Goal: Task Accomplishment & Management: Complete application form

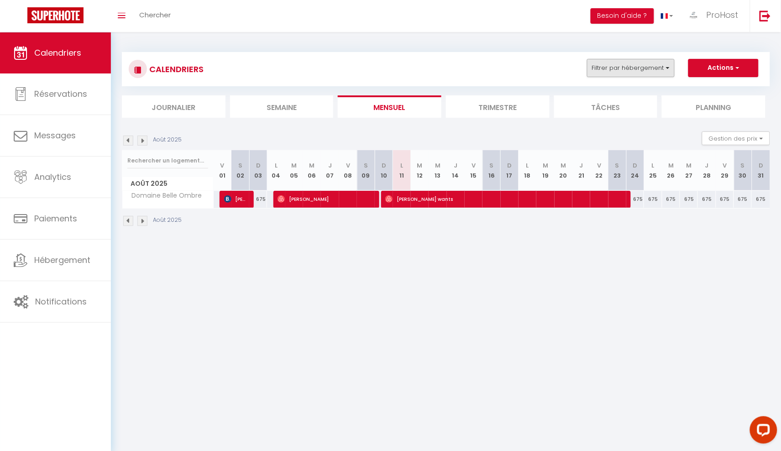
click at [663, 68] on button "Filtrer par hébergement" at bounding box center [631, 68] width 88 height 18
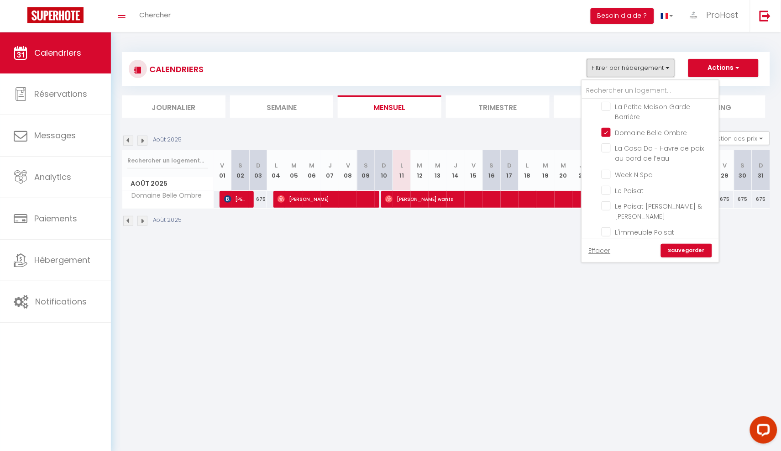
scroll to position [129, 0]
click at [653, 129] on input "Domaine Belle Ombre" at bounding box center [658, 133] width 114 height 9
checkbox input "false"
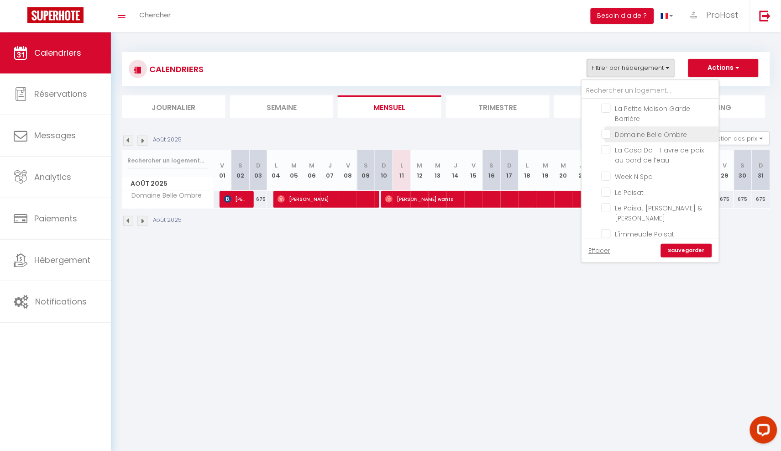
checkbox input "false"
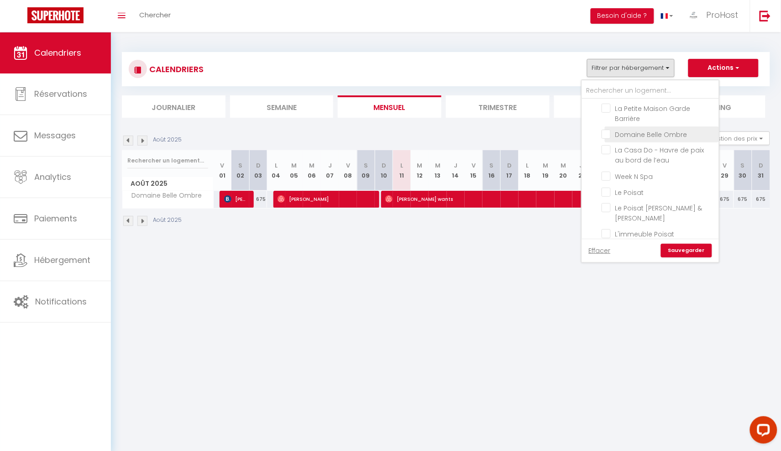
checkbox input "false"
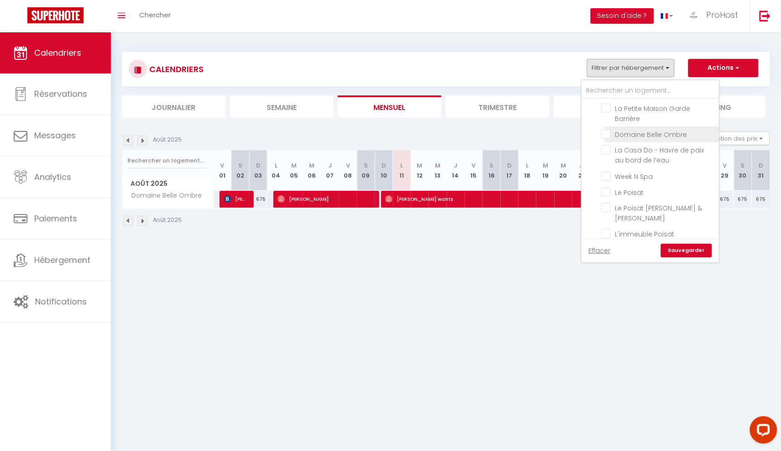
checkbox input "false"
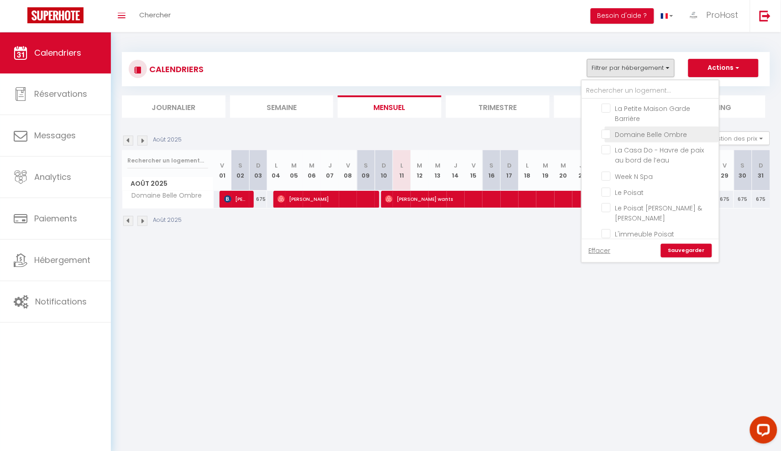
checkbox input "false"
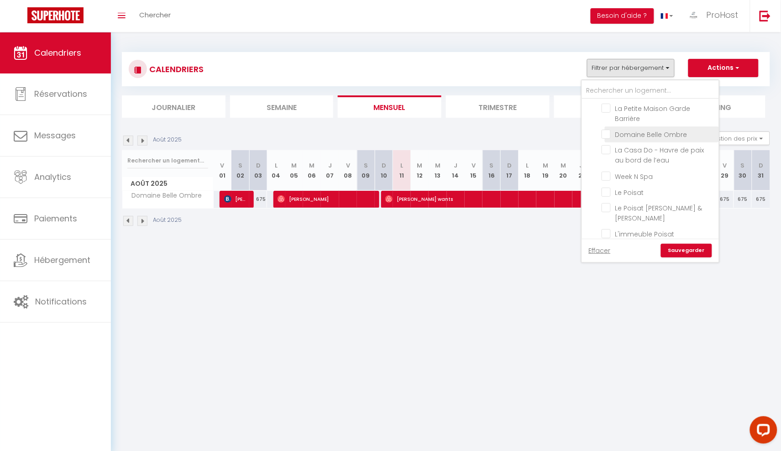
checkbox input "false"
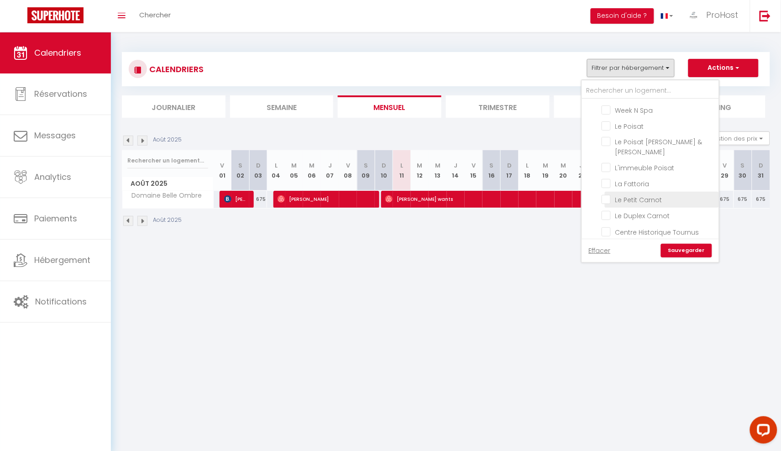
scroll to position [172, 0]
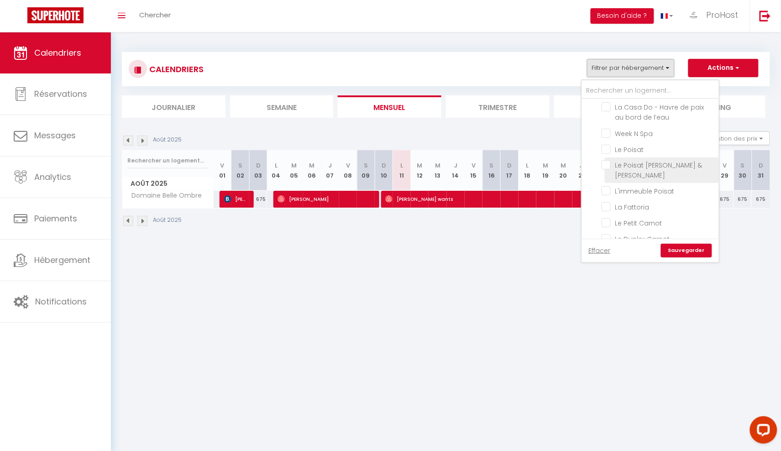
click at [673, 160] on input "Le Poisat [PERSON_NAME] & [PERSON_NAME]" at bounding box center [658, 164] width 114 height 9
checkbox input "true"
checkbox input "false"
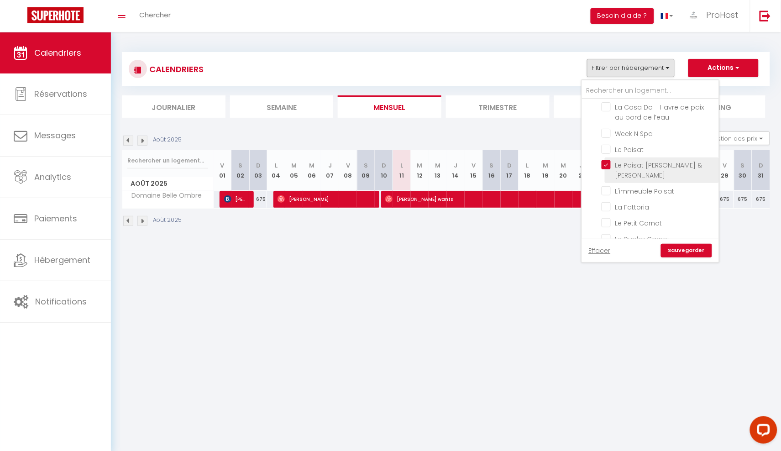
checkbox input "false"
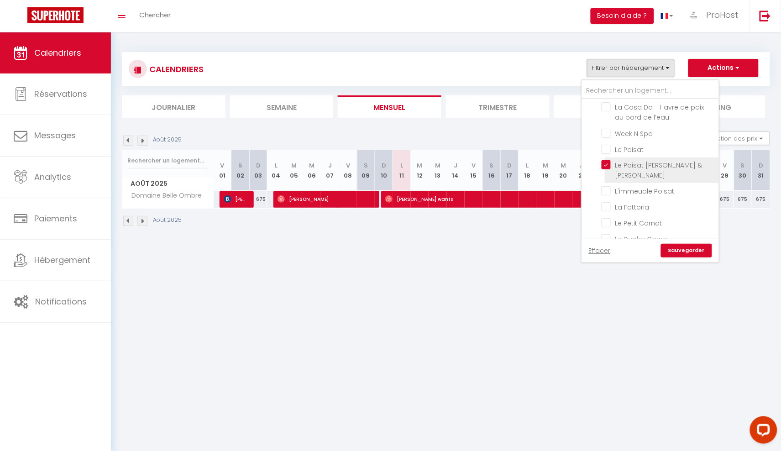
checkbox input "false"
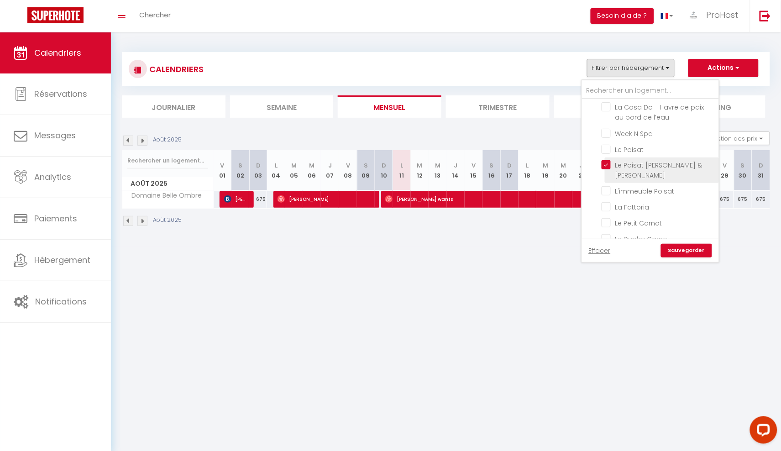
checkbox input "false"
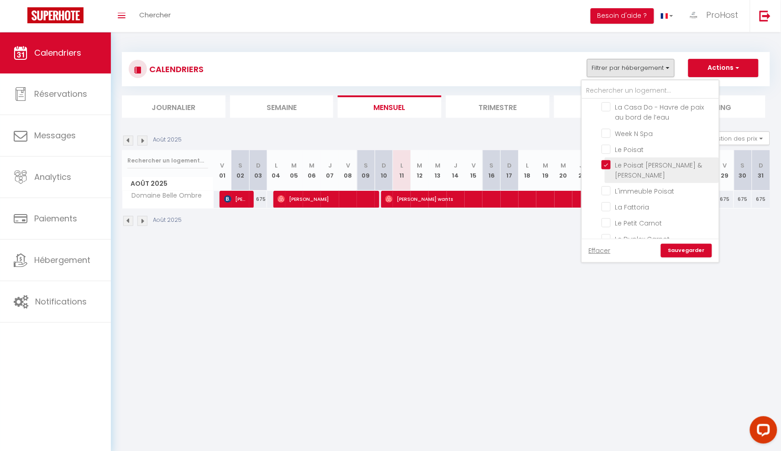
checkbox input "false"
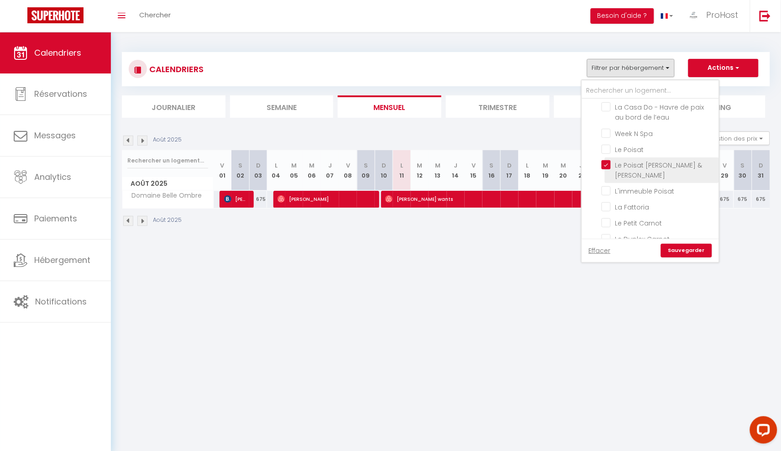
checkbox input "false"
click at [674, 144] on input "Le Poisat" at bounding box center [658, 148] width 114 height 9
checkbox input "true"
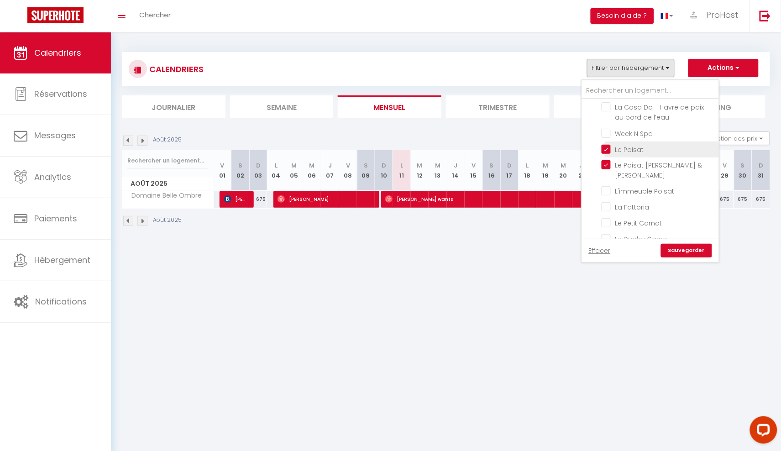
checkbox input "false"
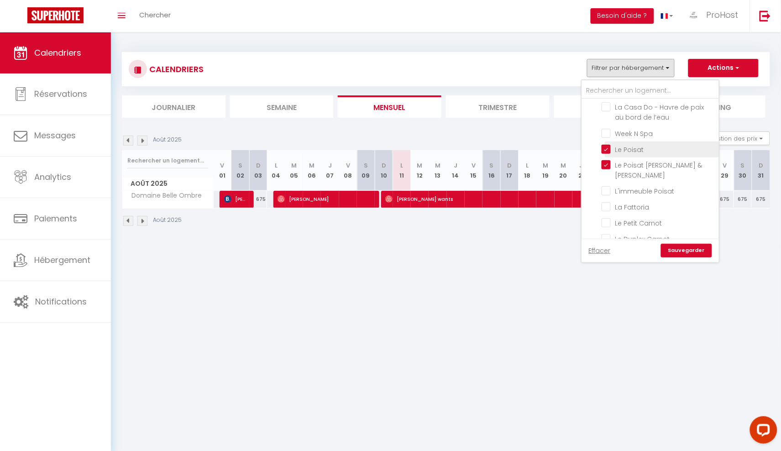
checkbox input "false"
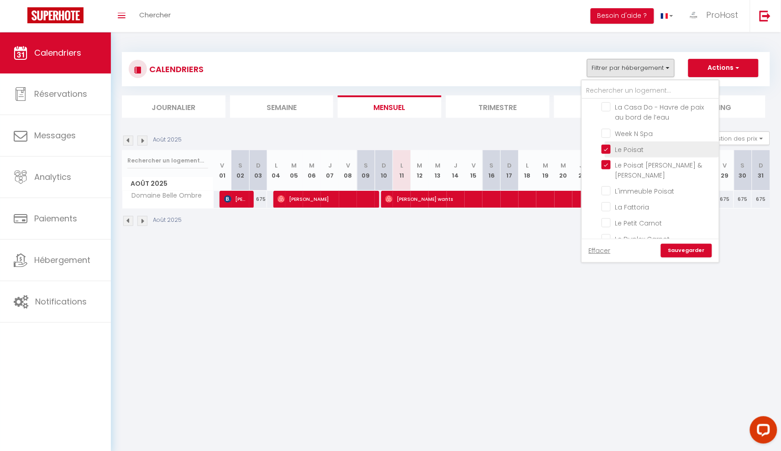
checkbox input "false"
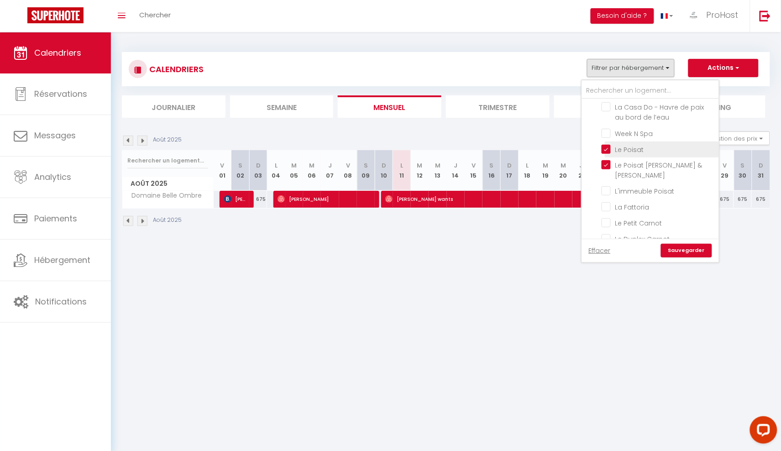
checkbox input "false"
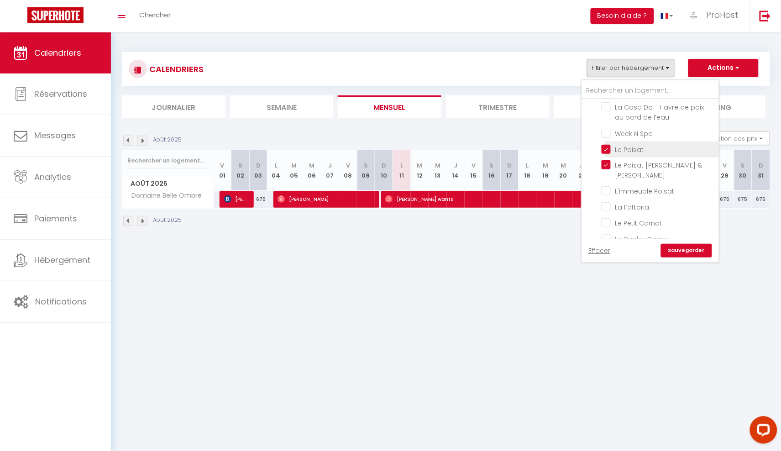
checkbox input "false"
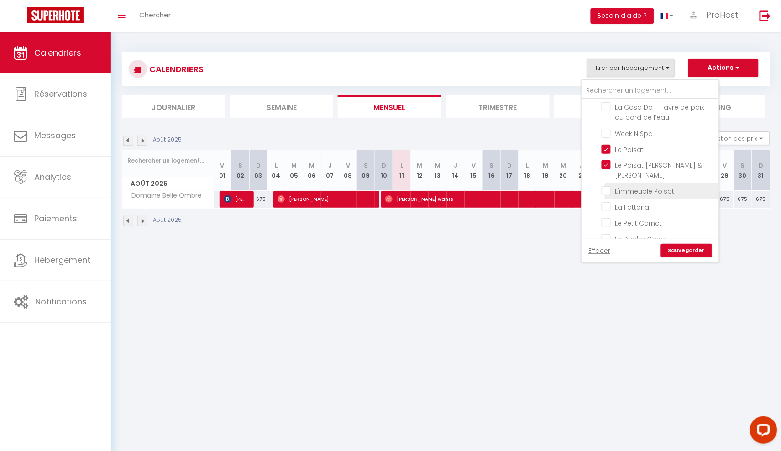
click at [671, 186] on input "L'immeuble Poisat" at bounding box center [658, 190] width 114 height 9
checkbox input "true"
checkbox input "false"
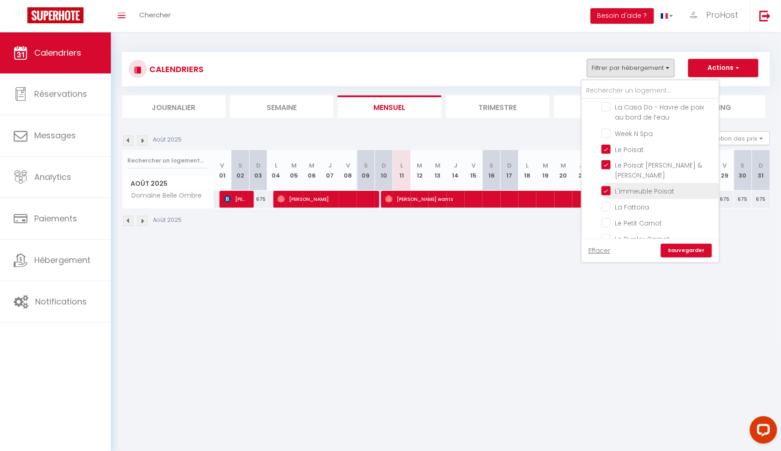
checkbox input "false"
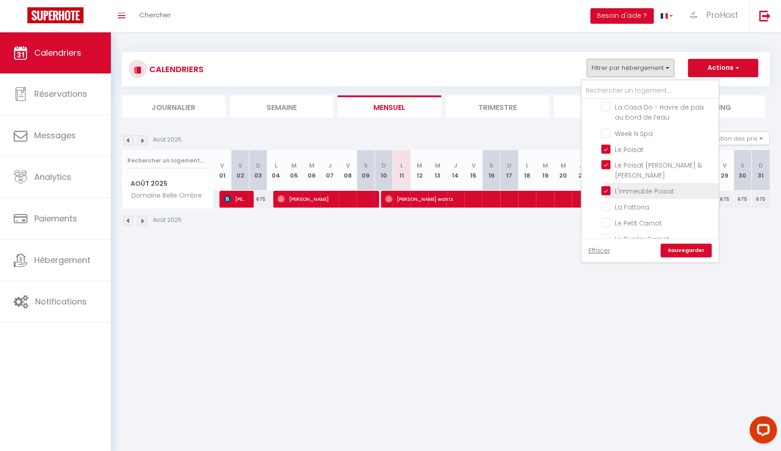
checkbox input "false"
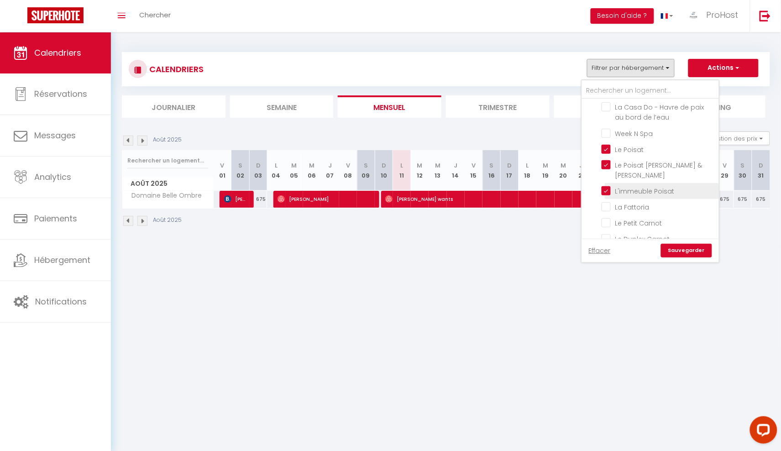
checkbox input "false"
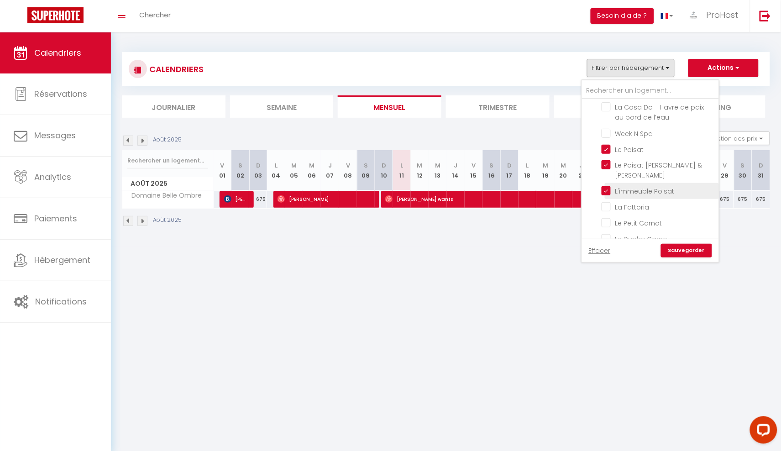
checkbox input "false"
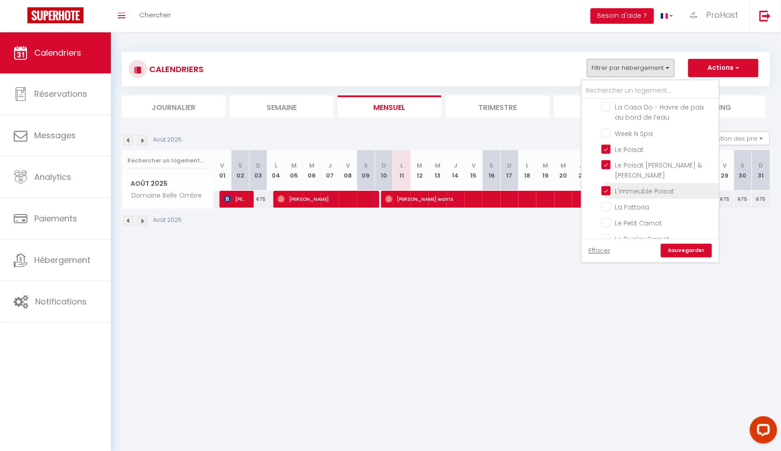
checkbox input "false"
click at [683, 253] on link "Sauvegarder" at bounding box center [686, 251] width 51 height 14
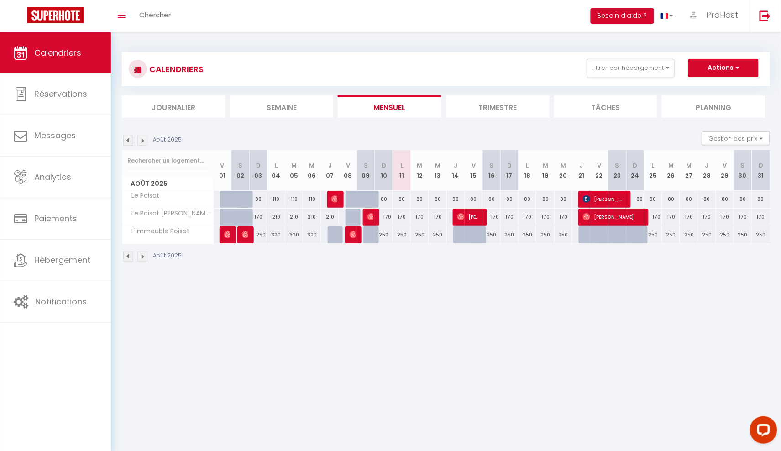
click at [462, 218] on img at bounding box center [460, 216] width 7 height 7
select select "OK"
select select "1"
select select "0"
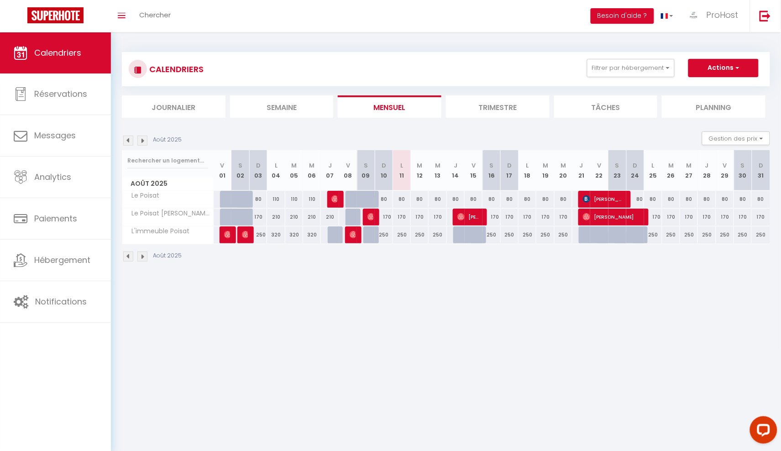
select select "1"
select select
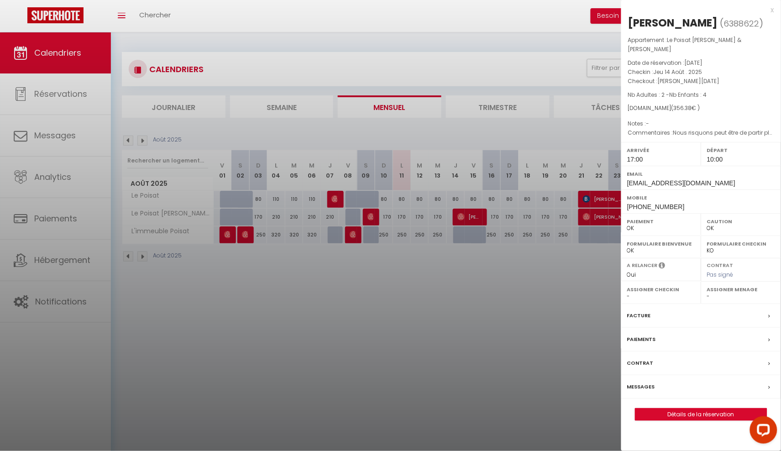
select select "46628"
drag, startPoint x: 654, startPoint y: 63, endPoint x: 723, endPoint y: 71, distance: 68.9
click at [723, 71] on div "Appartement : Le Poisat [PERSON_NAME] & Sauna Date de réservation : [DATE] Chec…" at bounding box center [701, 87] width 160 height 102
click at [710, 68] on p "Checkin : Jeu 14 Août . 2025" at bounding box center [701, 72] width 146 height 9
drag, startPoint x: 708, startPoint y: 58, endPoint x: 653, endPoint y: 65, distance: 55.1
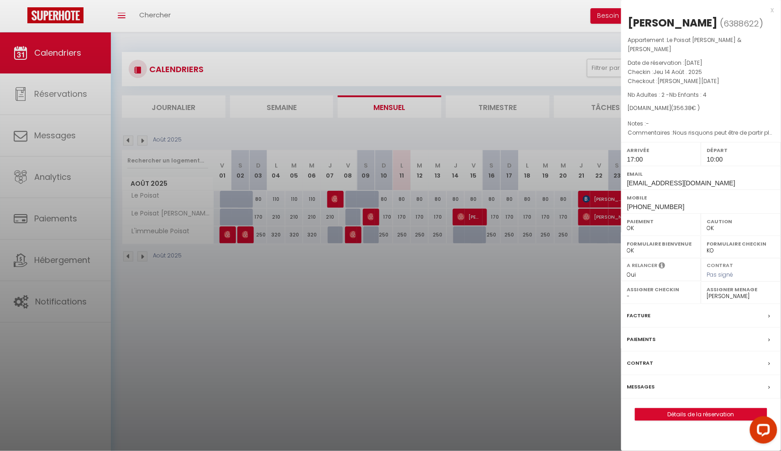
click at [653, 68] on p "Checkin : Jeu 14 Août . 2025" at bounding box center [701, 72] width 146 height 9
click at [658, 77] on span "[PERSON_NAME][DATE]" at bounding box center [688, 81] width 62 height 8
click at [662, 77] on span "[PERSON_NAME][DATE]" at bounding box center [688, 81] width 62 height 8
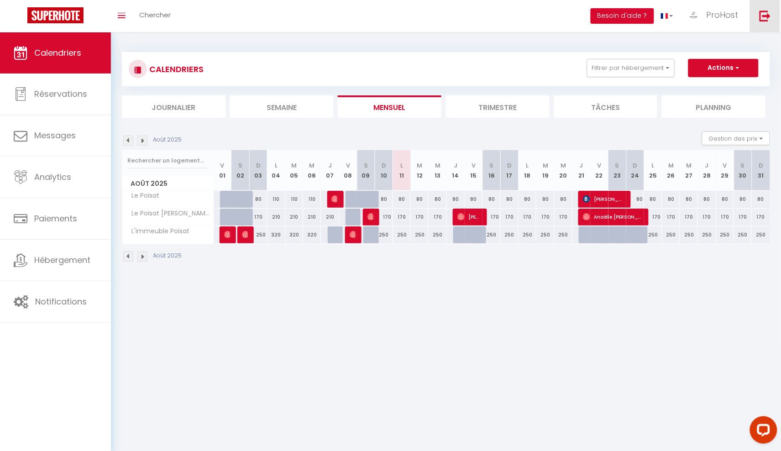
click at [768, 16] on img at bounding box center [764, 15] width 11 height 11
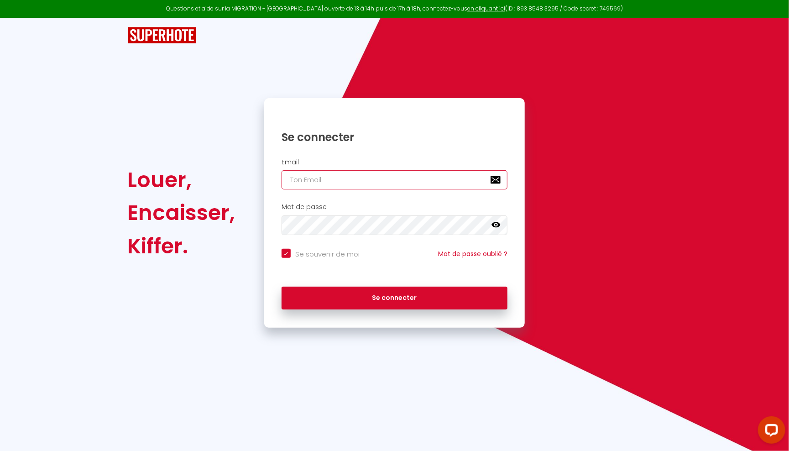
type input "[EMAIL_ADDRESS][DOMAIN_NAME]"
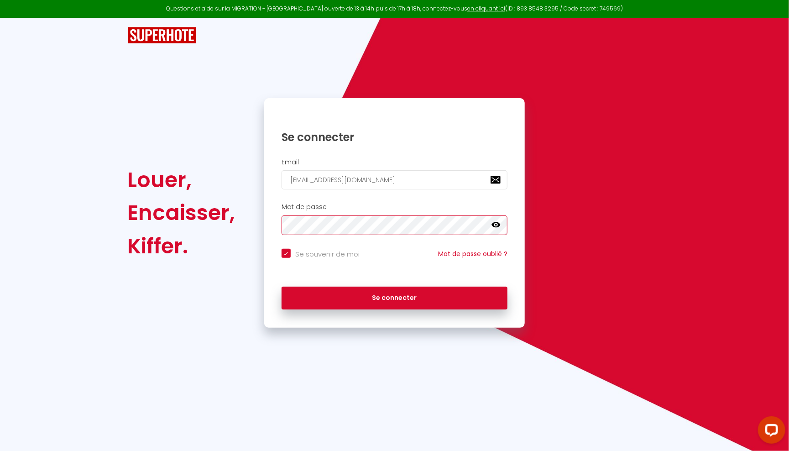
click at [394, 297] on button "Se connecter" at bounding box center [395, 298] width 226 height 23
checkbox input "true"
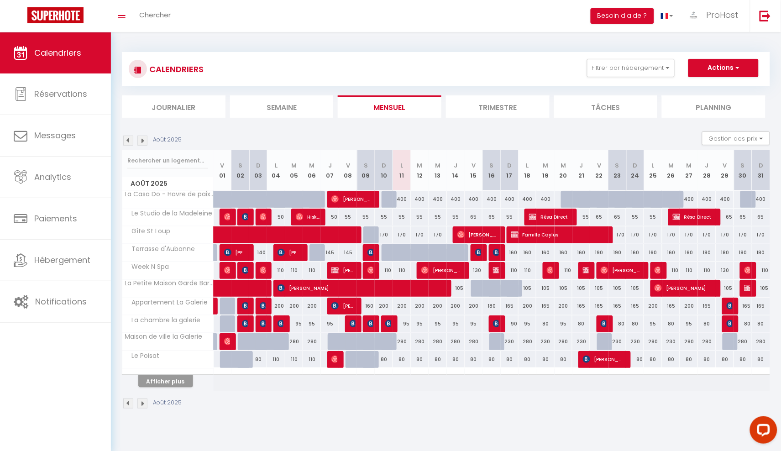
click at [622, 54] on div "CALENDRIERS Filtrer par hébergement Wilfrid Appartement La Galerie La chambre l…" at bounding box center [446, 69] width 648 height 34
click at [622, 60] on button "Filtrer par hébergement" at bounding box center [631, 68] width 88 height 18
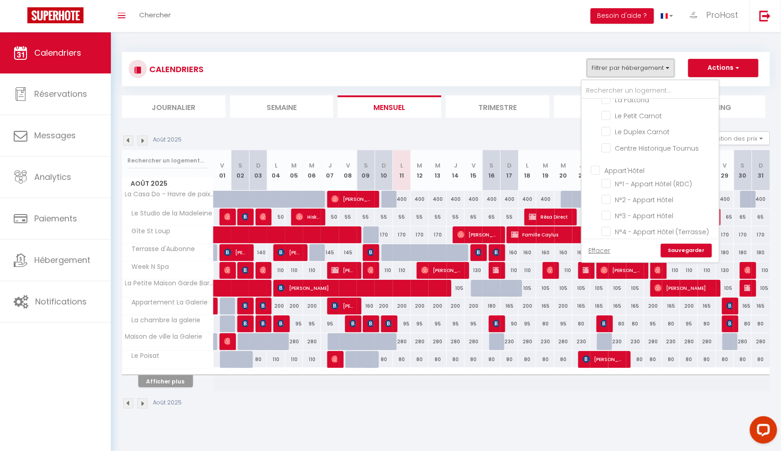
scroll to position [279, 2]
click at [611, 165] on input "Appart'Hôtel" at bounding box center [659, 169] width 137 height 9
checkbox input "true"
checkbox input "false"
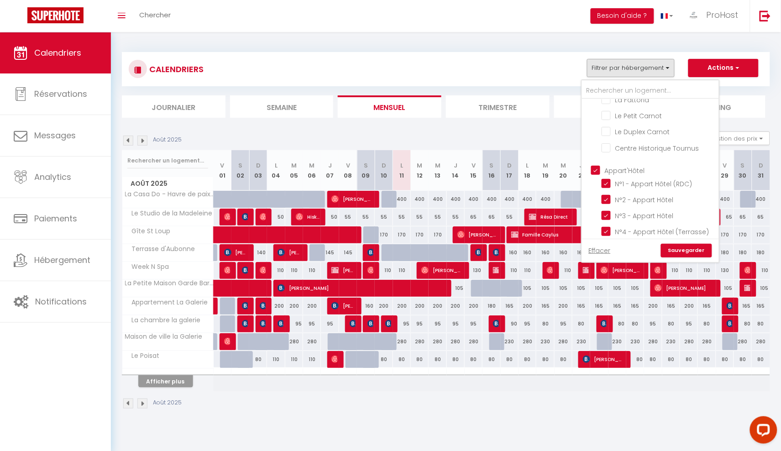
checkbox input "false"
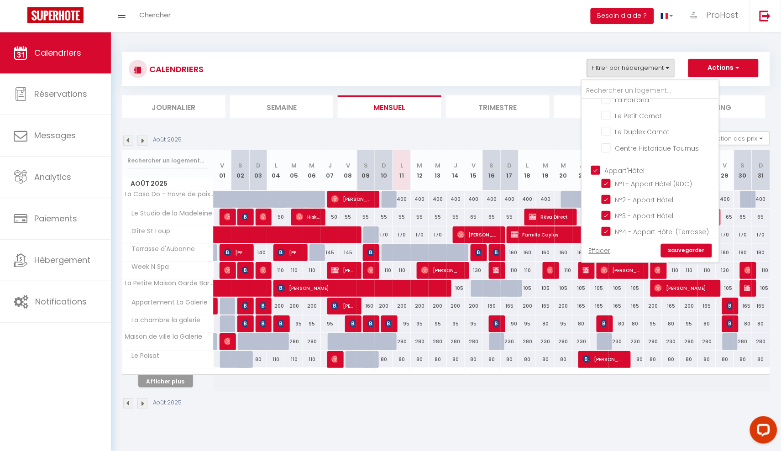
checkbox input "false"
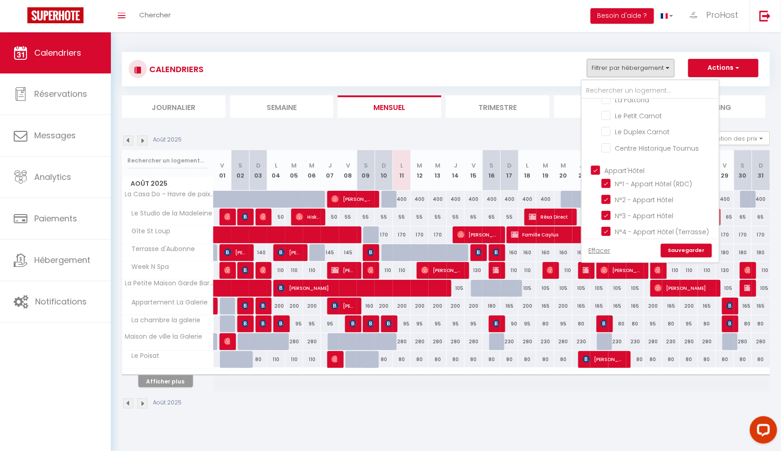
checkbox input "false"
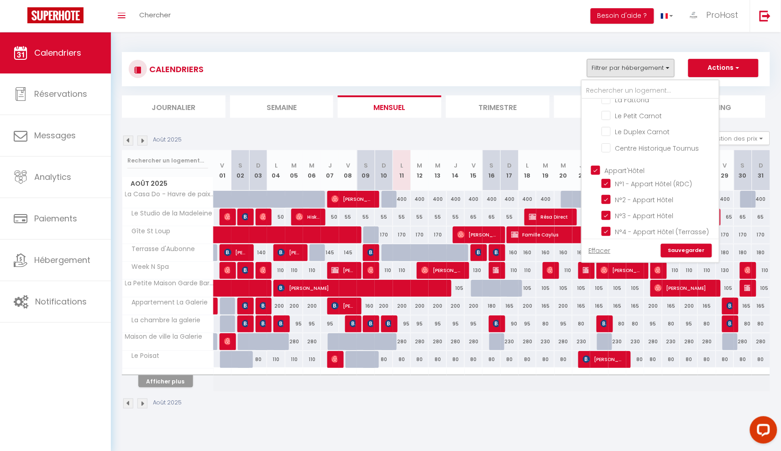
checkbox input "true"
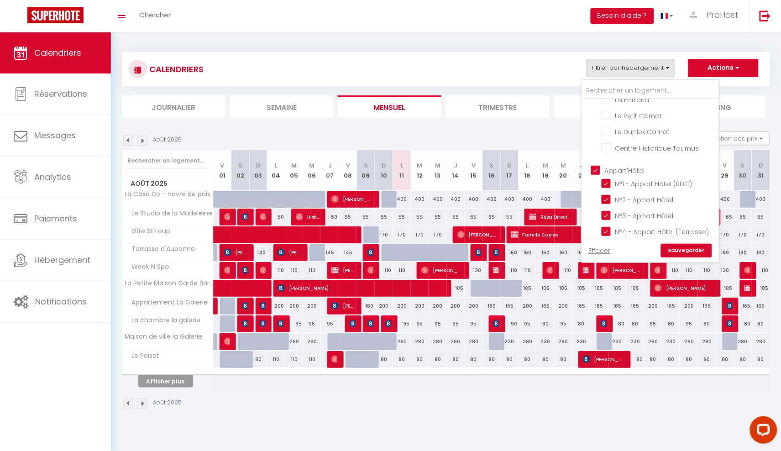
checkbox input "true"
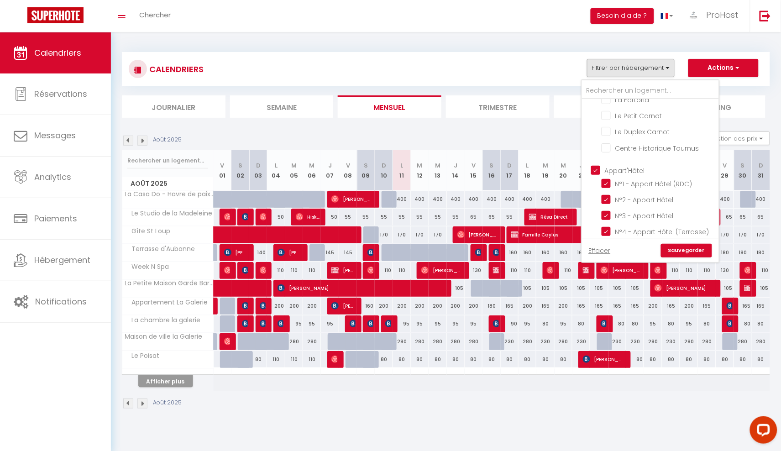
checkbox input "true"
click at [706, 248] on link "Sauvegarder" at bounding box center [686, 251] width 51 height 14
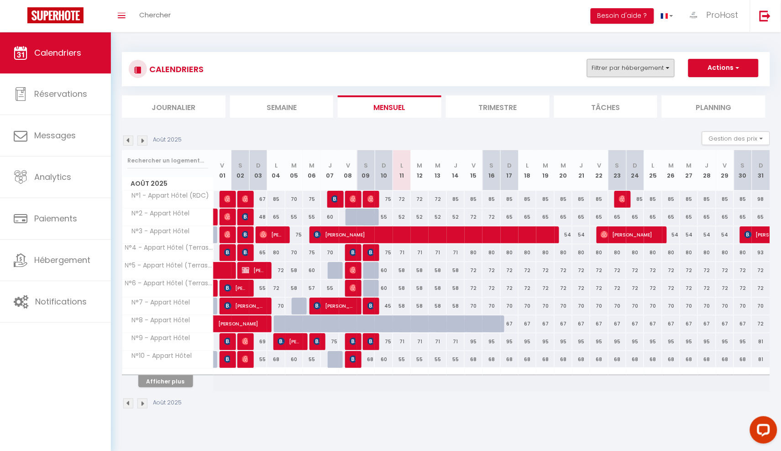
click at [647, 69] on button "Filtrer par hébergement" at bounding box center [631, 68] width 88 height 18
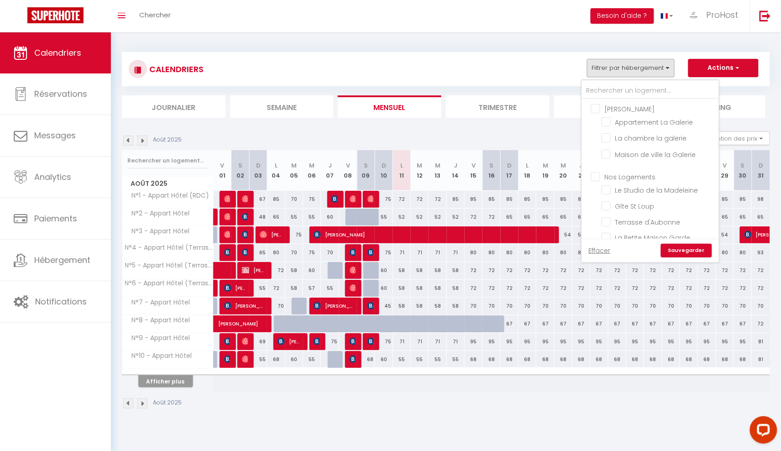
click at [756, 85] on div "CALENDRIERS Filtrer par hébergement Wilfrid Appartement La Galerie La chambre l…" at bounding box center [446, 69] width 648 height 34
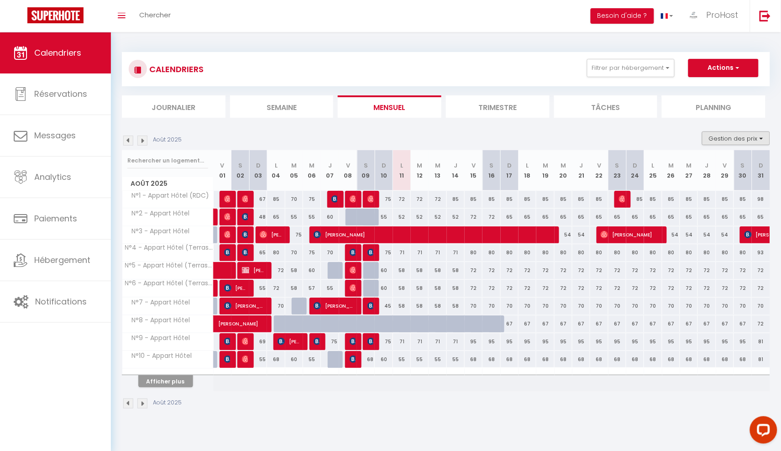
click at [756, 131] on button "Gestion des prix" at bounding box center [736, 138] width 68 height 14
click at [723, 166] on input "Nb Nuits minimum" at bounding box center [728, 166] width 82 height 9
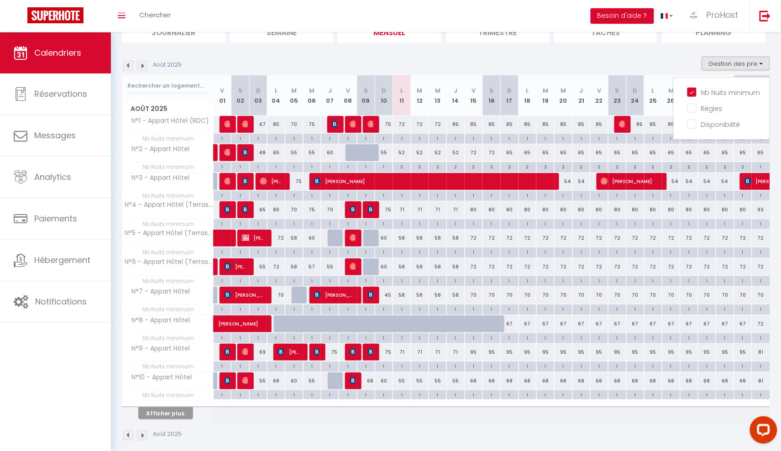
scroll to position [75, 0]
click at [175, 413] on button "Afficher plus" at bounding box center [165, 413] width 55 height 12
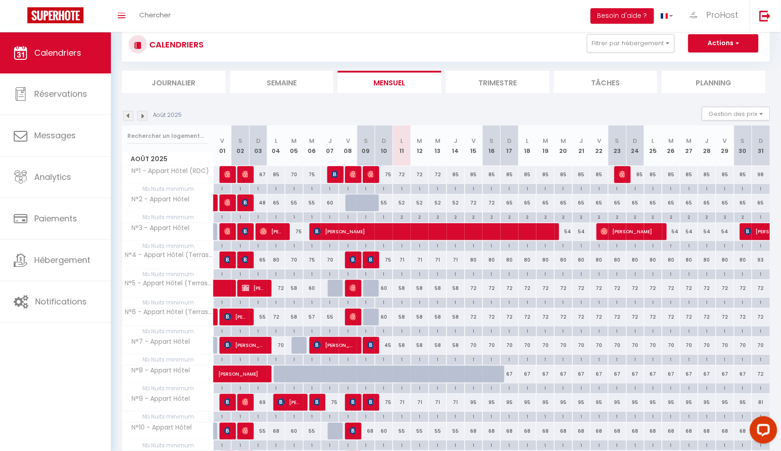
scroll to position [4, 0]
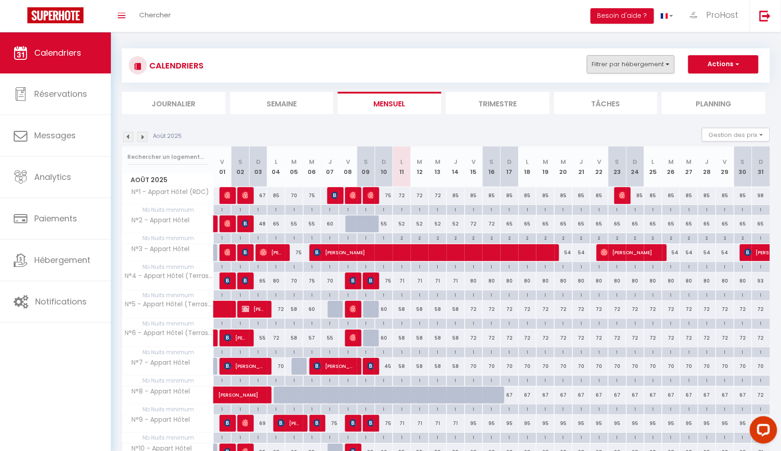
click at [643, 68] on button "Filtrer par hébergement" at bounding box center [631, 64] width 88 height 18
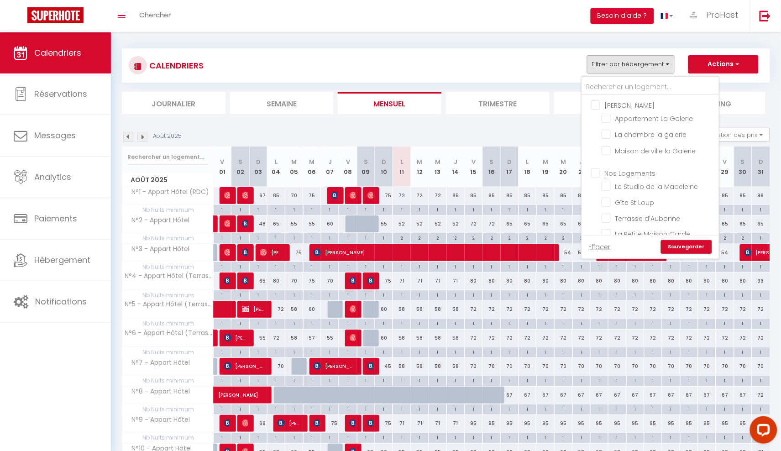
click at [464, 129] on div "Août 2025 Gestion des prix Nb Nuits minimum Règles Disponibilité" at bounding box center [446, 137] width 648 height 19
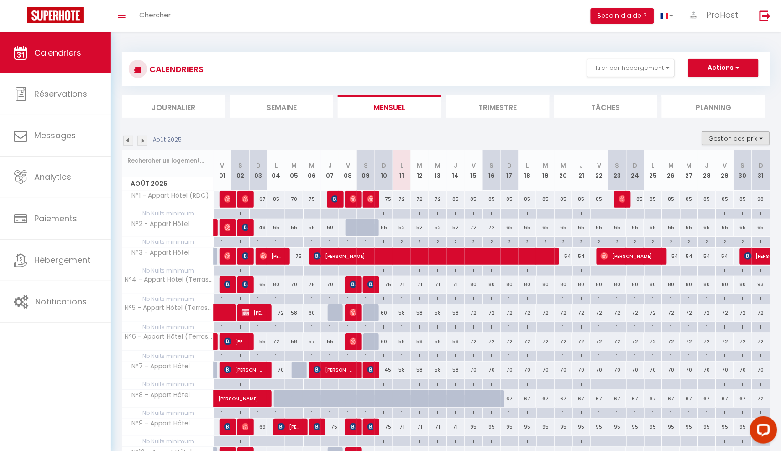
scroll to position [0, 0]
click at [722, 138] on button "Gestion des prix" at bounding box center [736, 138] width 68 height 14
click at [709, 165] on input "Nb Nuits minimum" at bounding box center [728, 166] width 82 height 9
checkbox input "false"
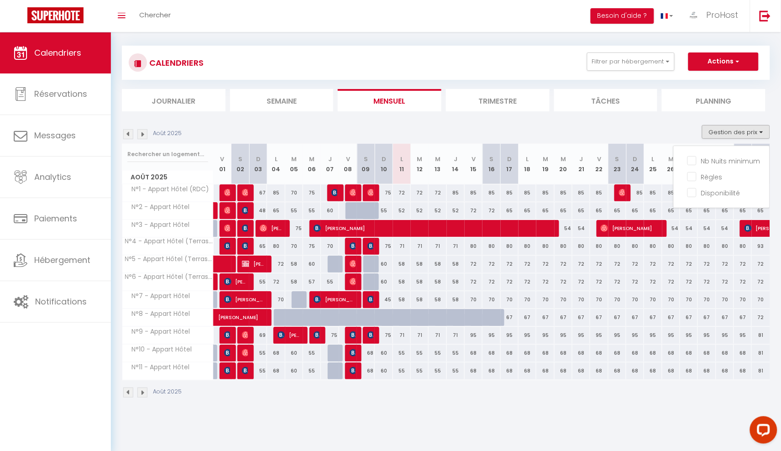
scroll to position [7, 0]
click at [504, 121] on section "Août 2025 Gestion des prix Nb Nuits minimum Règles Disponibilité Août 2025 V 01…" at bounding box center [446, 260] width 648 height 291
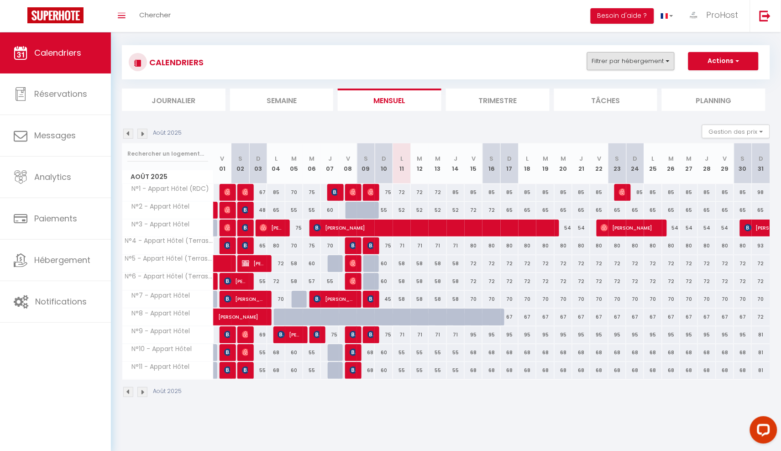
click at [666, 64] on button "Filtrer par hébergement" at bounding box center [631, 61] width 88 height 18
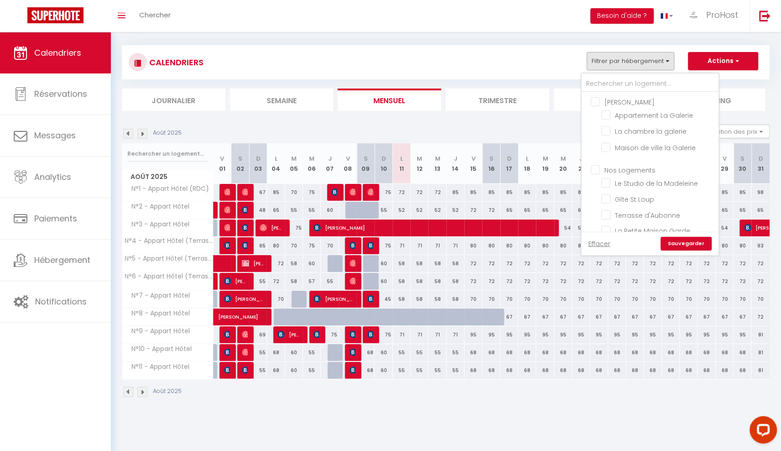
click at [459, 119] on section "Août 2025 Gestion des prix Nb Nuits minimum Règles Disponibilité Août 2025 V 01…" at bounding box center [446, 260] width 648 height 291
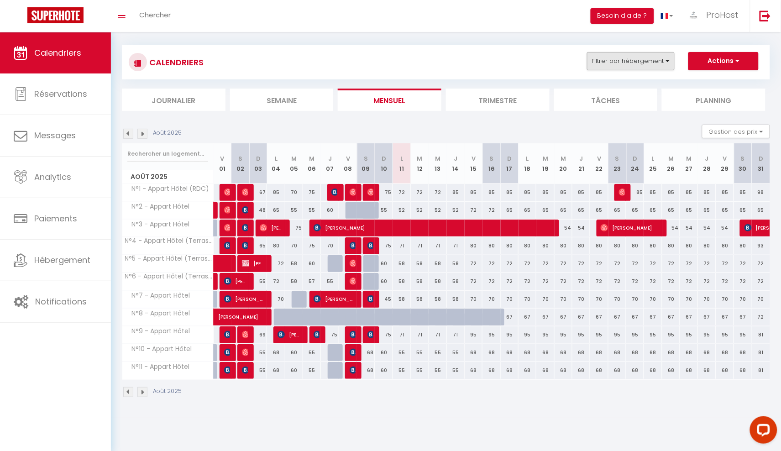
click at [643, 63] on button "Filtrer par hébergement" at bounding box center [631, 61] width 88 height 18
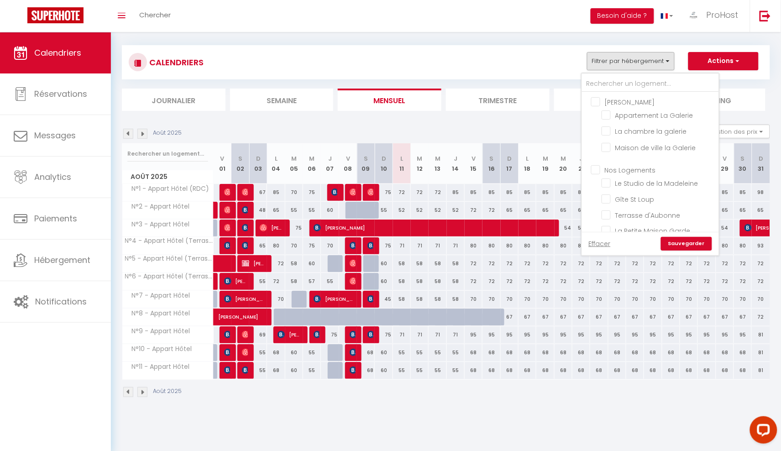
click at [497, 125] on div "Août 2025 Gestion des prix Nb Nuits minimum Règles Disponibilité" at bounding box center [446, 134] width 648 height 19
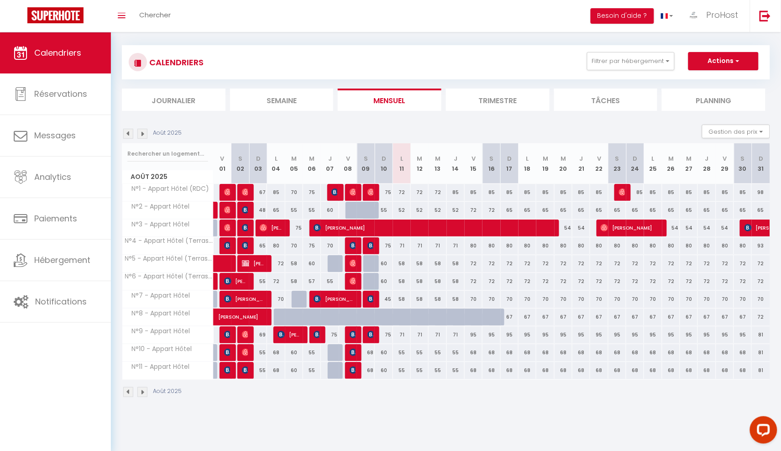
click at [709, 62] on button "Actions" at bounding box center [723, 61] width 70 height 18
click at [710, 80] on link "Nouvelle réservation" at bounding box center [713, 82] width 79 height 14
select select
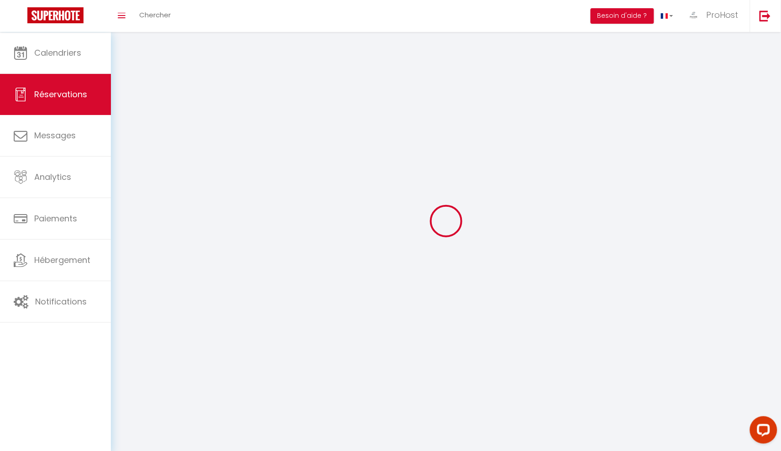
select select
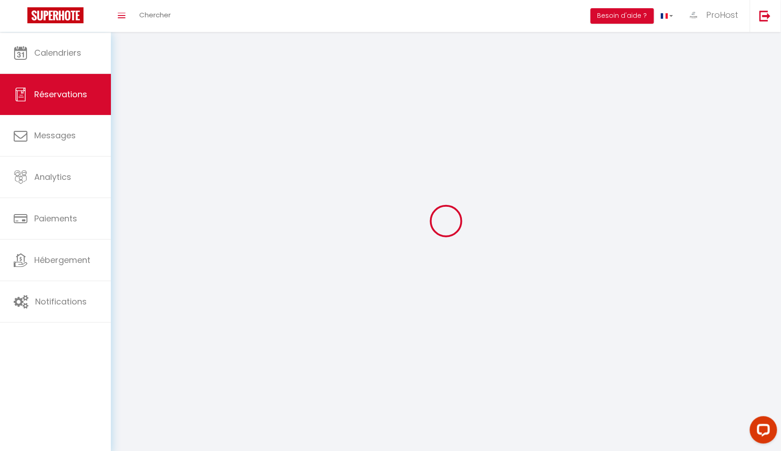
select select
checkbox input "false"
select select
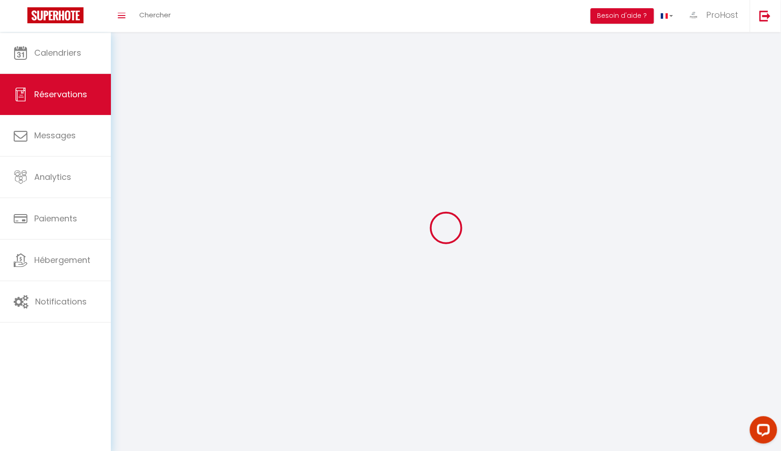
select select
checkbox input "false"
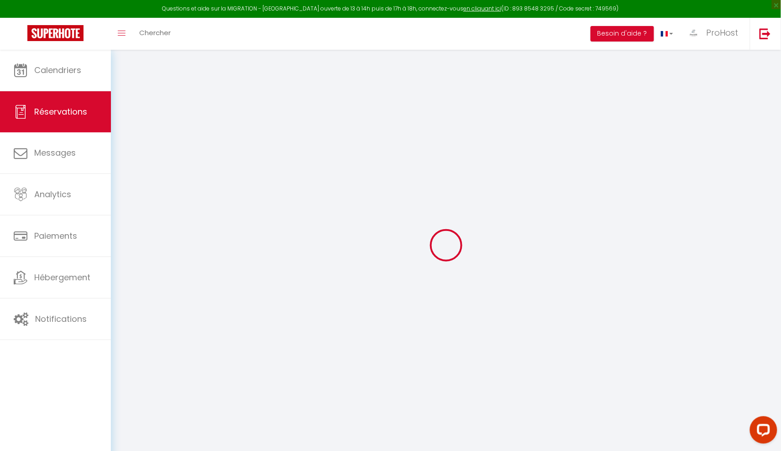
select select
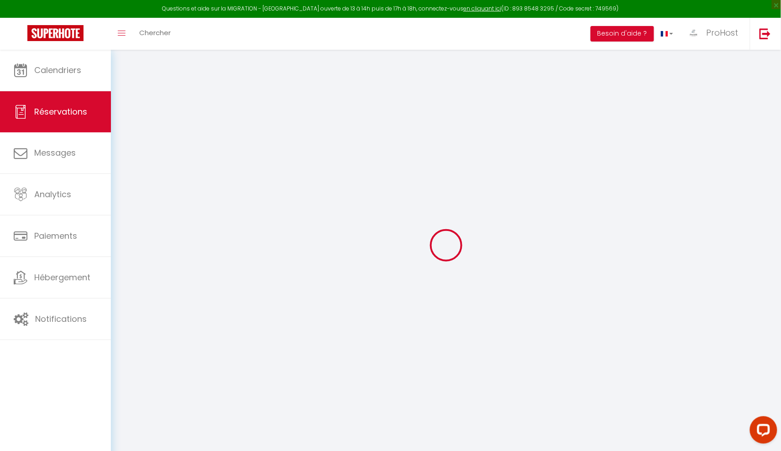
select select
checkbox input "false"
select select
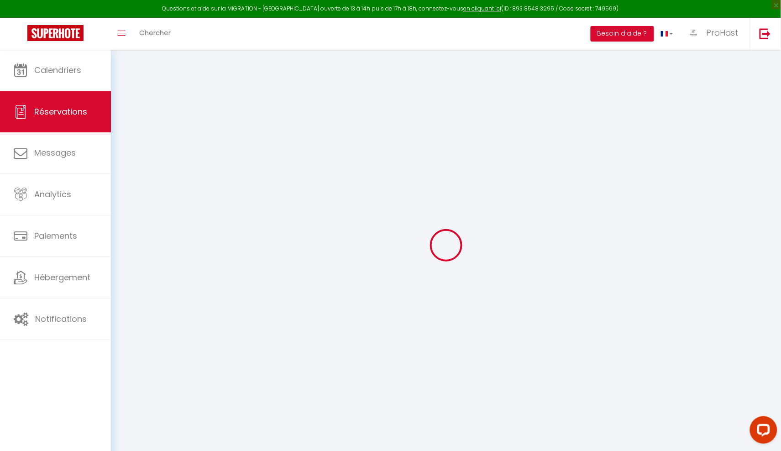
select select
checkbox input "false"
select select
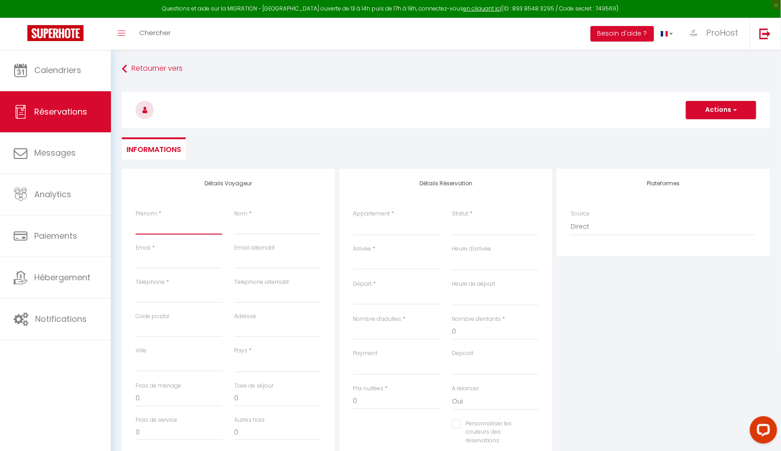
paste input "Christophe Tuttobene"
type input "Christophe Tuttobene"
select select
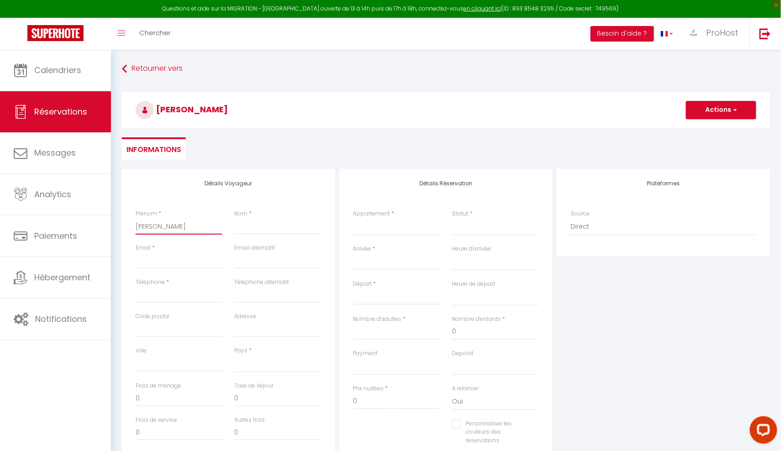
select select
checkbox input "false"
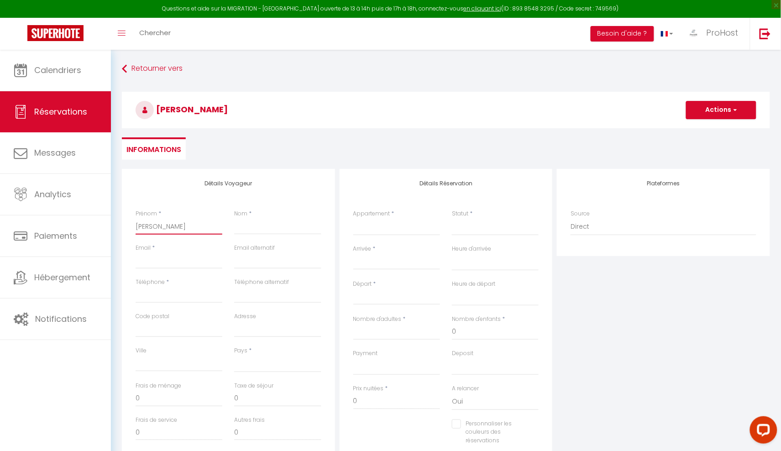
click at [188, 226] on input "Christophe Tuttobene" at bounding box center [179, 226] width 87 height 16
type input "Christophe"
select select
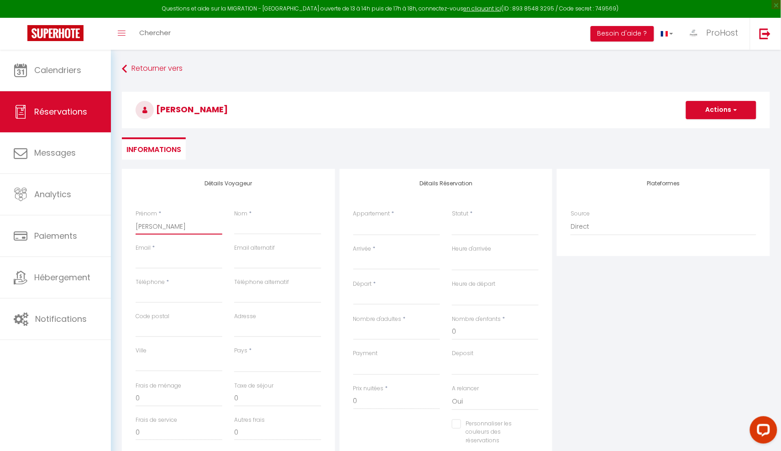
select select
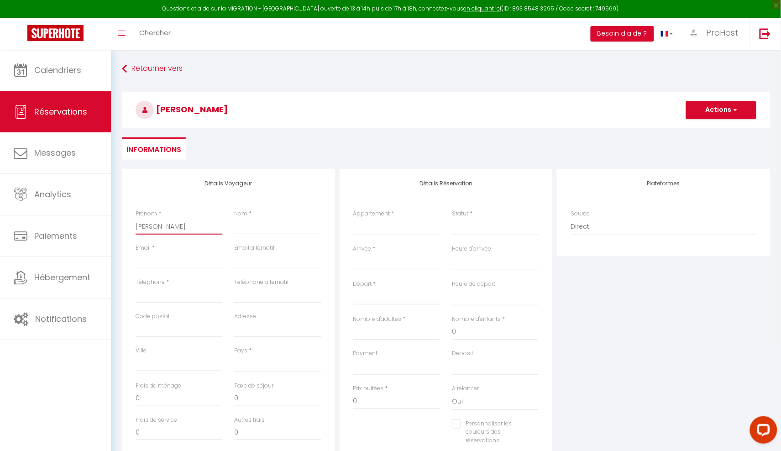
checkbox input "false"
type input "Christophe"
select select
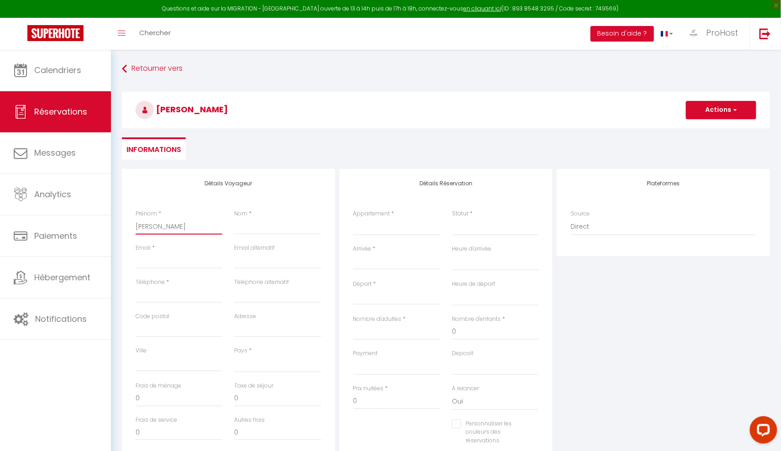
select select
checkbox input "false"
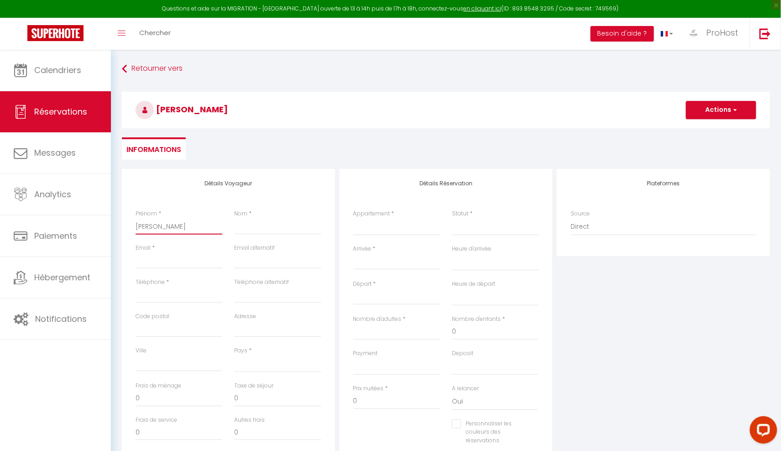
type input "Christophe"
paste input "Tuttobene"
type input "Tuttobene"
select select
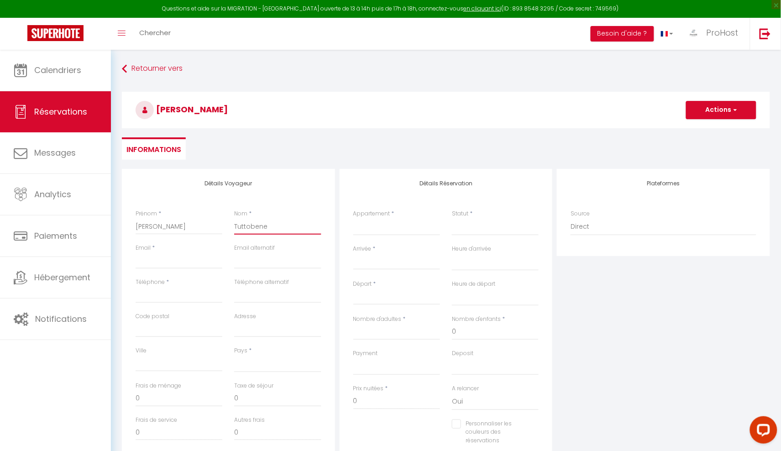
select select
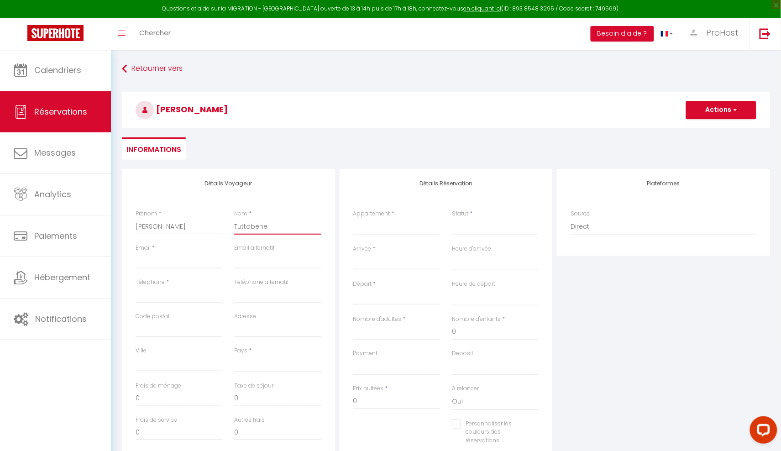
checkbox input "false"
type input "Tuttobene"
click at [319, 194] on div "Détails Voyageur Prénom * Christophe Nom * Tuttobene Email * Email alternatif T…" at bounding box center [228, 332] width 213 height 326
type input "[EMAIL_ADDRESS][DOMAIN_NAME]"
select select
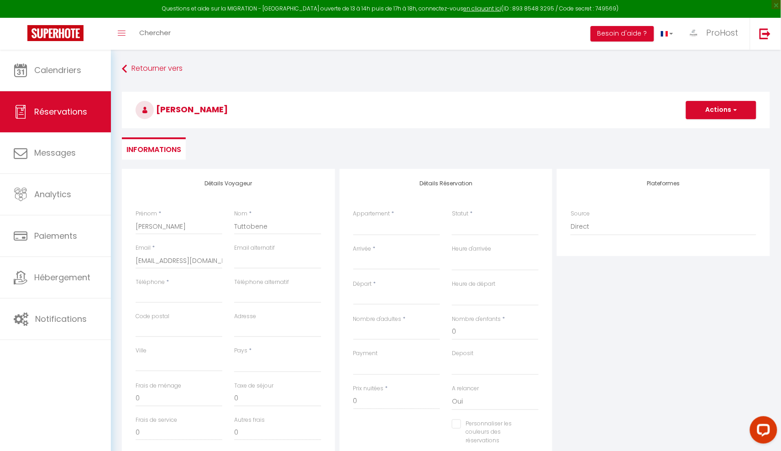
select select
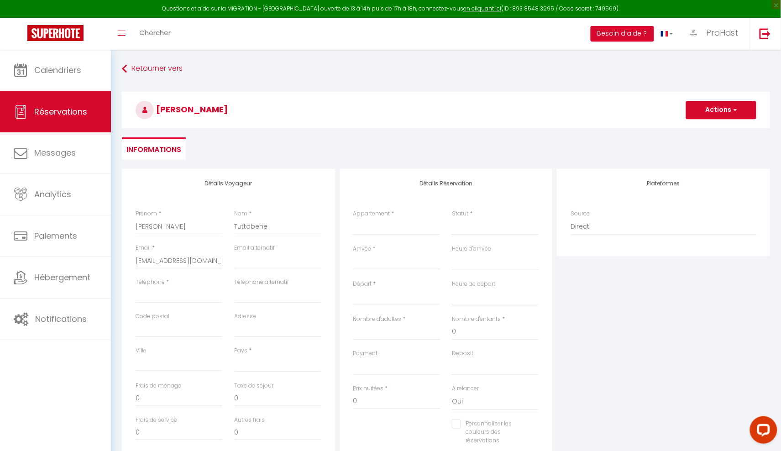
select select
checkbox input "false"
type input "0"
select select
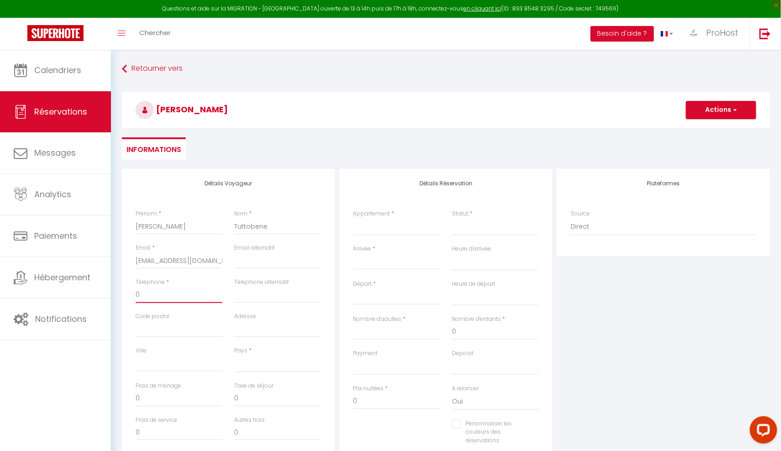
select select
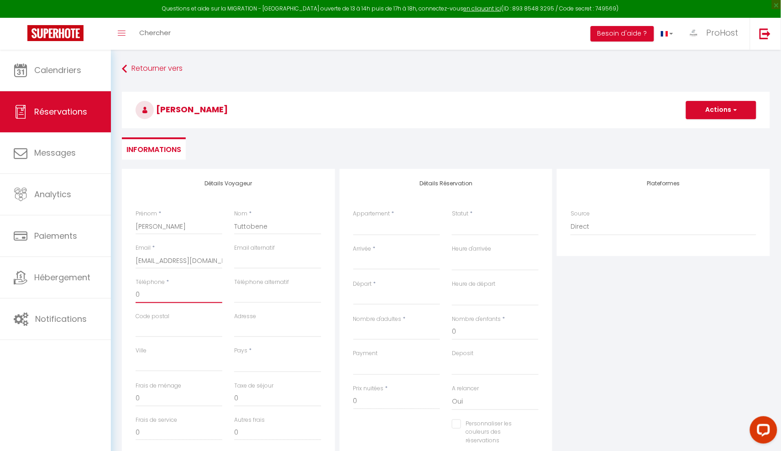
checkbox input "false"
type input "07"
select select
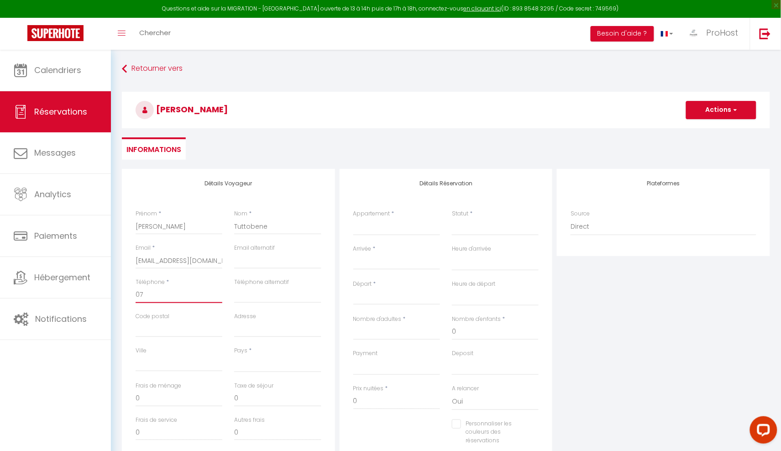
select select
checkbox input "false"
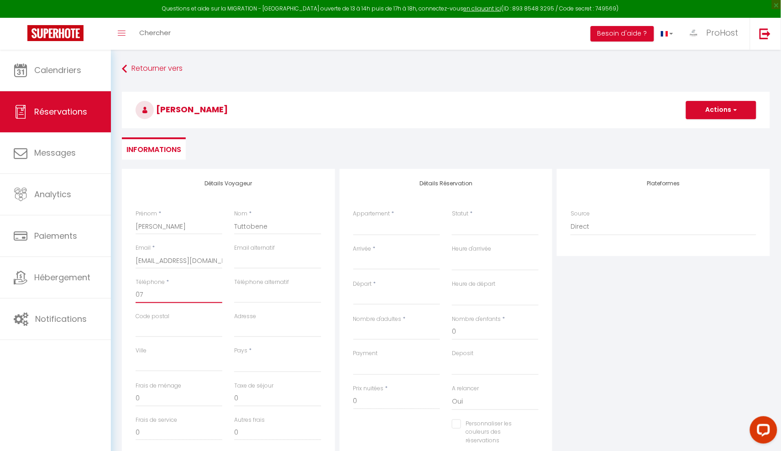
type input "078"
select select
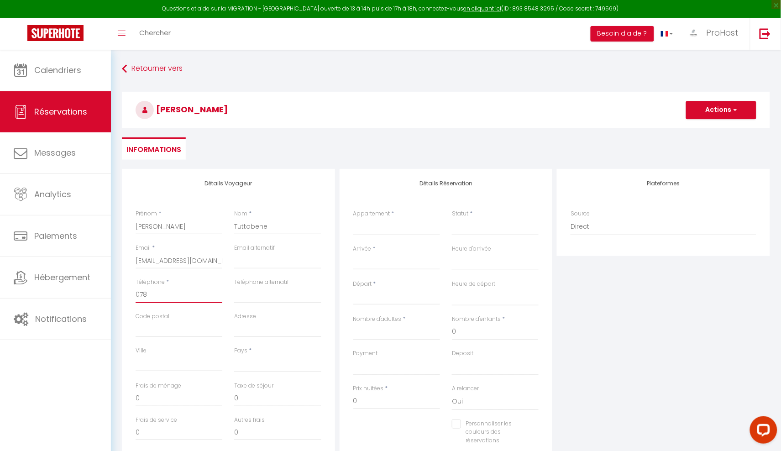
select select
checkbox input "false"
type input "0783"
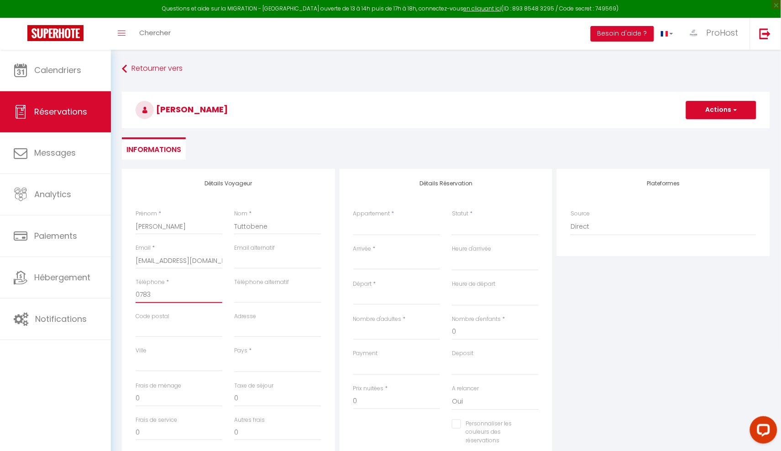
select select
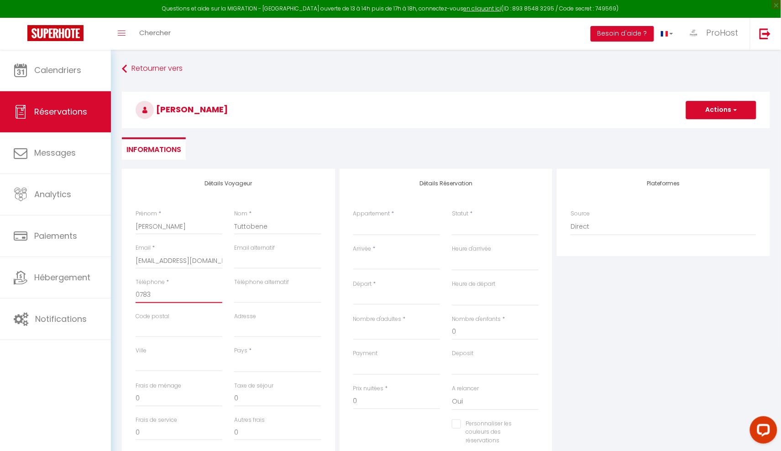
select select
checkbox input "false"
type input "07833"
select select
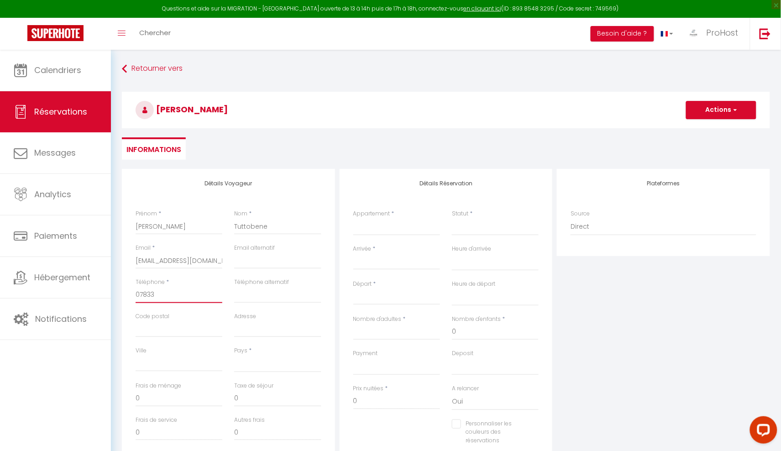
select select
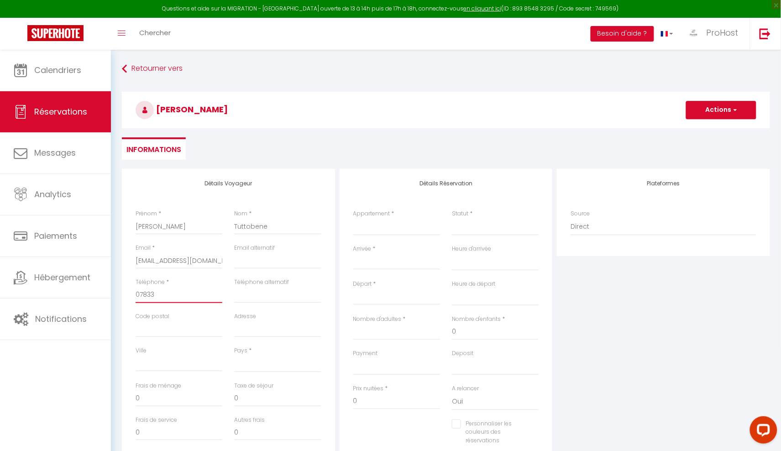
select select
checkbox input "false"
type input "078333"
select select
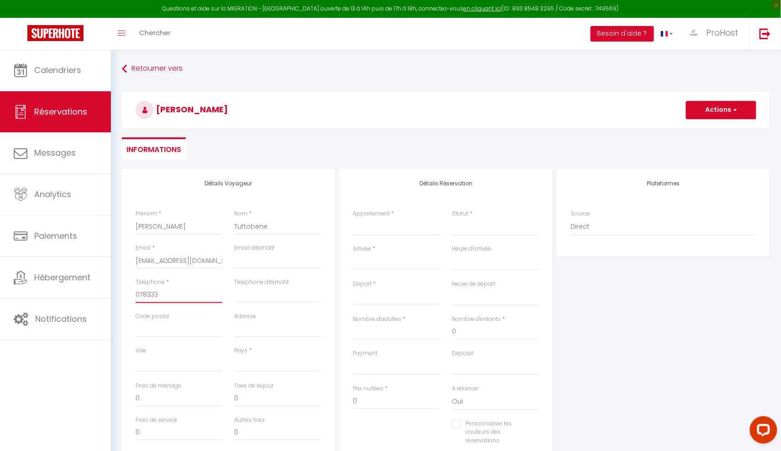
select select
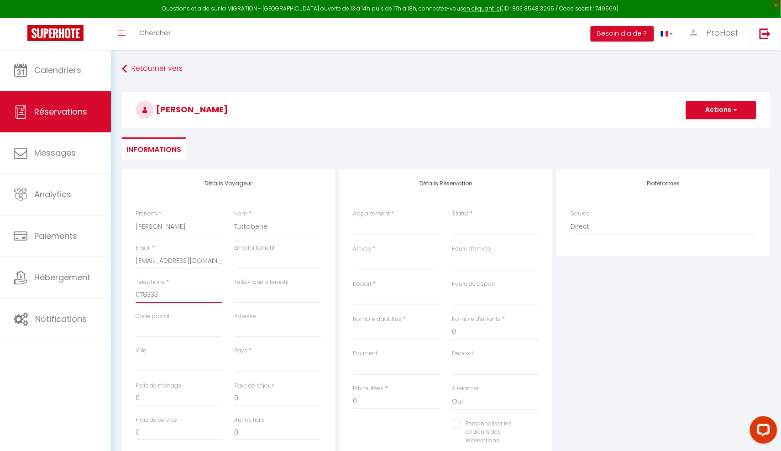
checkbox input "false"
type input "0783330"
select select
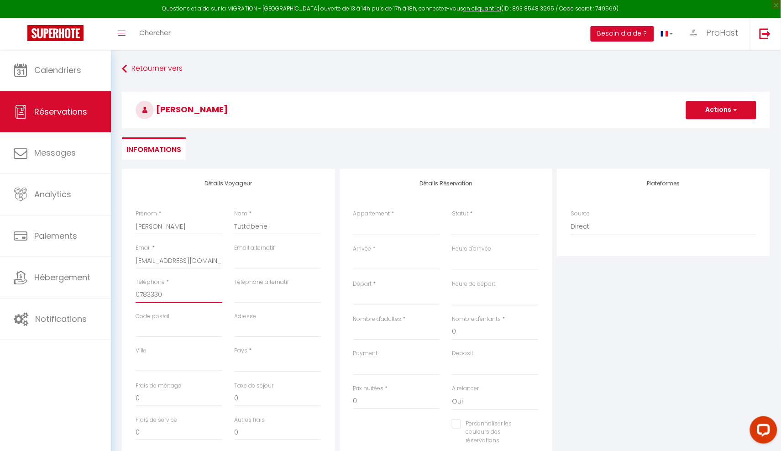
select select
checkbox input "false"
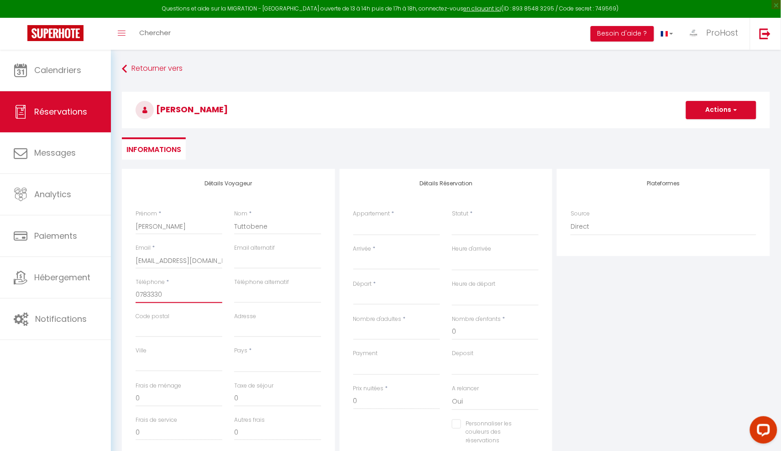
type input "07833306"
select select
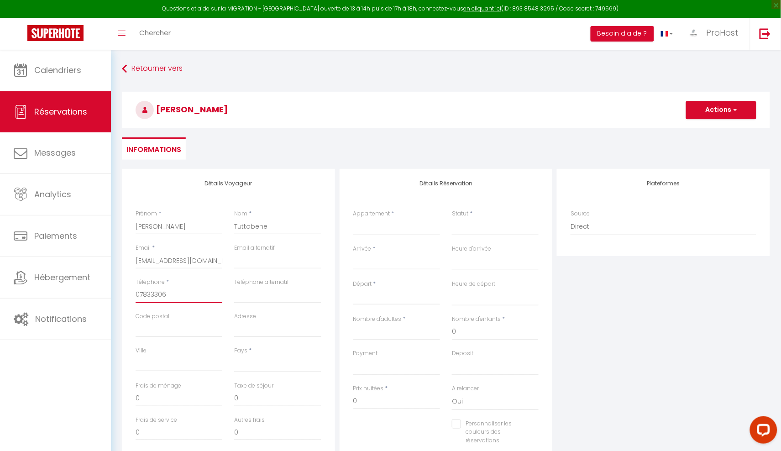
select select
checkbox input "false"
type input "078333061"
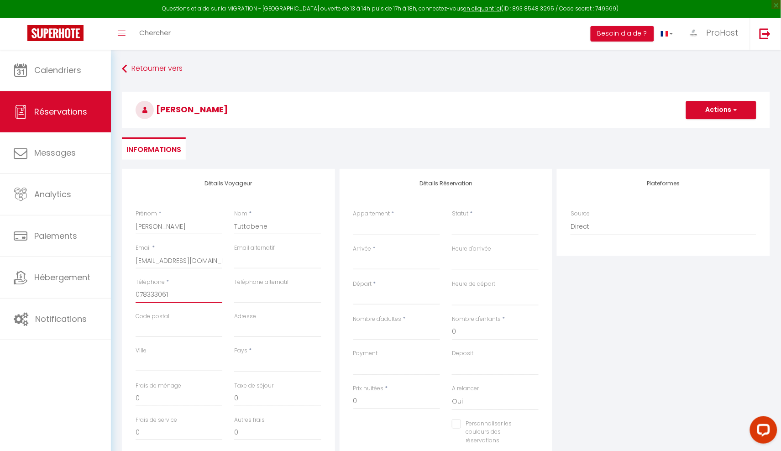
select select
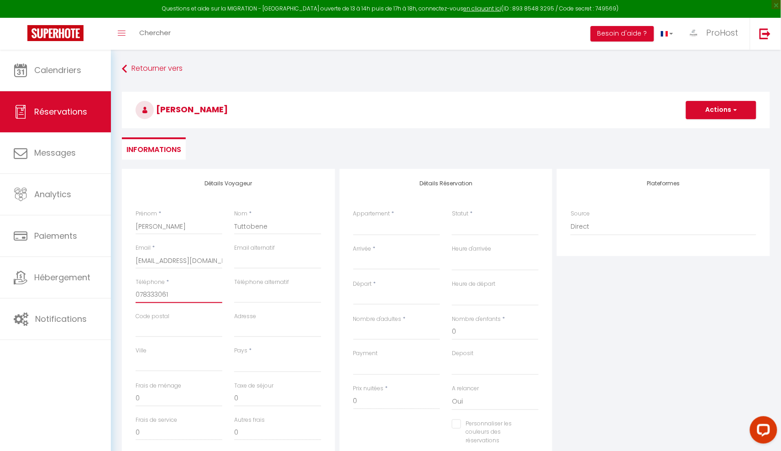
select select
checkbox input "false"
type input "0783330611"
select select
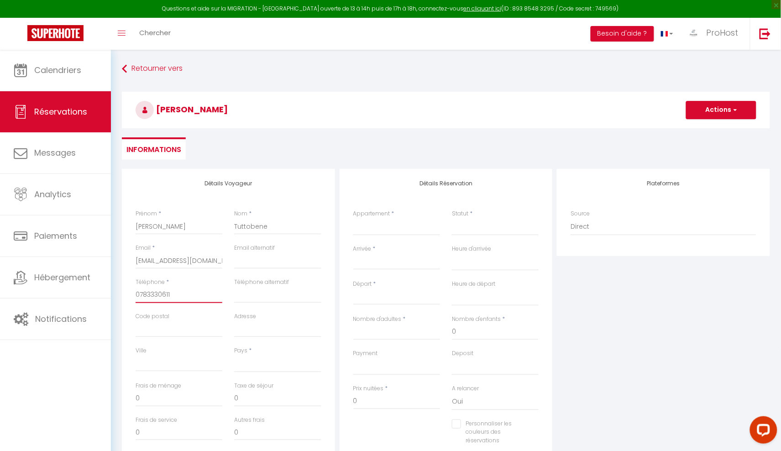
select select
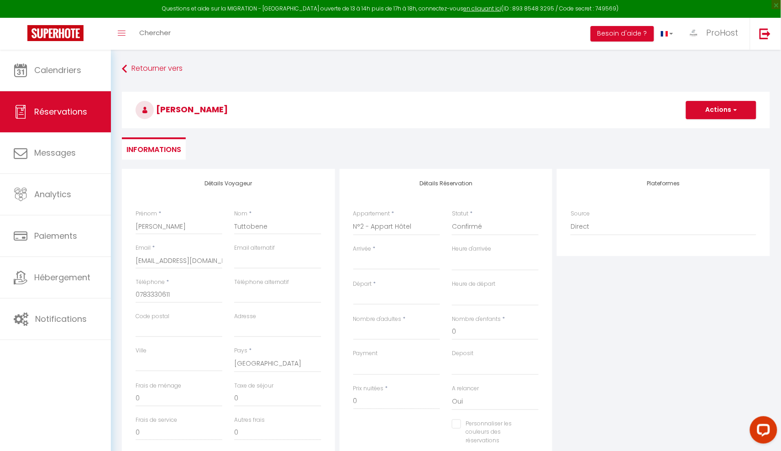
click at [398, 257] on input "Arrivée" at bounding box center [396, 262] width 87 height 12
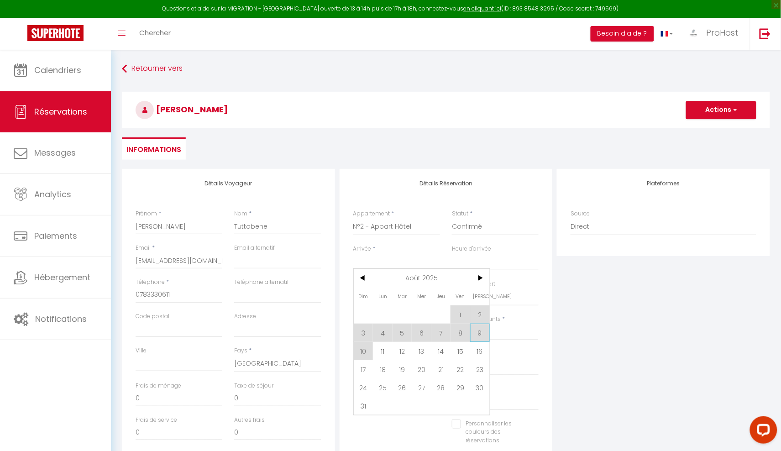
click at [476, 337] on span "9" at bounding box center [480, 332] width 20 height 18
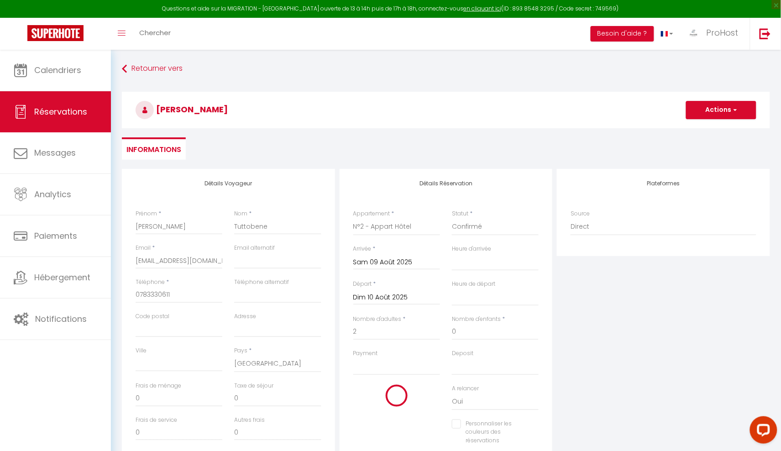
click at [595, 340] on div "Plateformes Source Direct Airbnb.com Booking.com Chalet montagne Expedia Gite d…" at bounding box center [663, 332] width 218 height 326
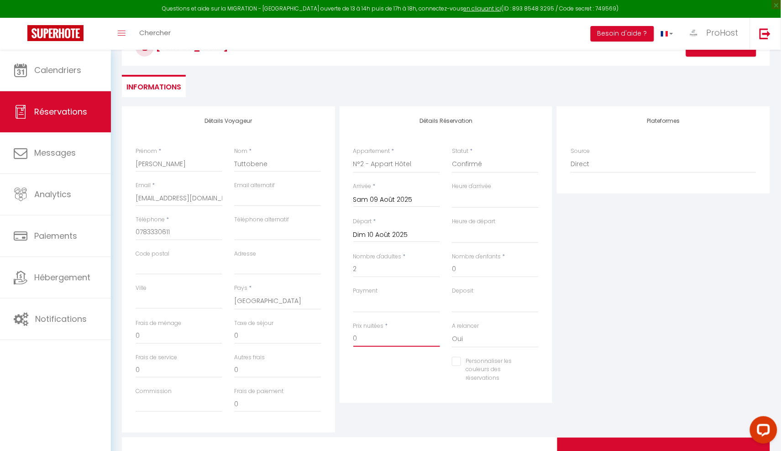
click at [403, 335] on input "0" at bounding box center [396, 338] width 87 height 16
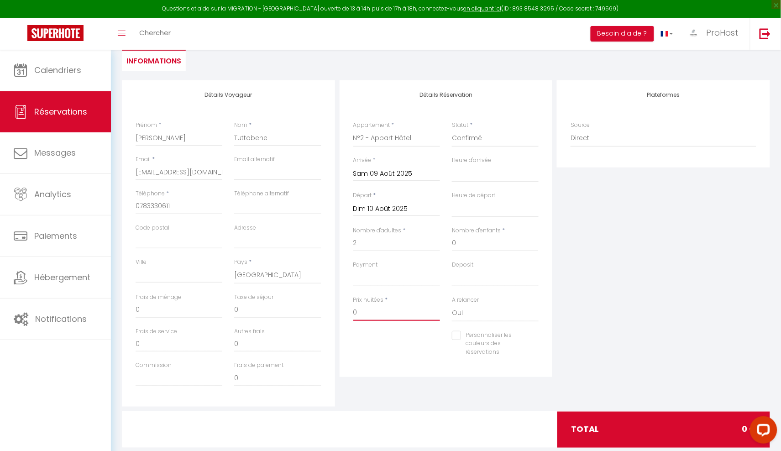
scroll to position [90, 0]
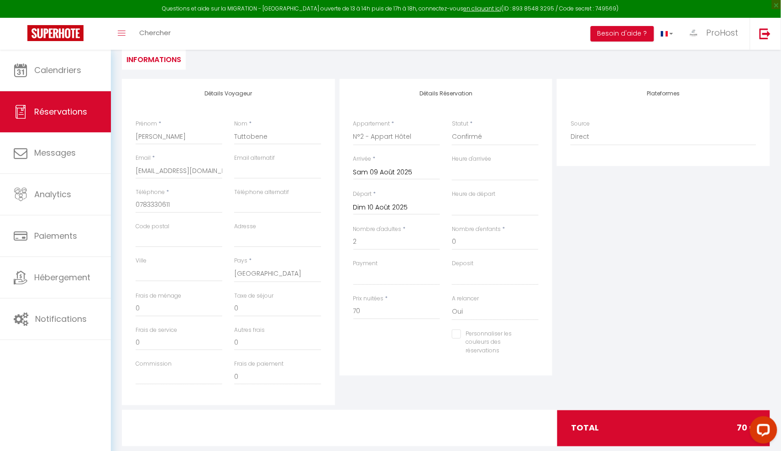
click at [618, 357] on div "Plateformes Source Direct Airbnb.com Booking.com Chalet montagne Expedia Gite d…" at bounding box center [663, 242] width 218 height 326
click at [335, 92] on div "Détails Voyageur Prénom * Christophe Nom * Tuttobene Email * contact@prohostcon…" at bounding box center [229, 243] width 218 height 326
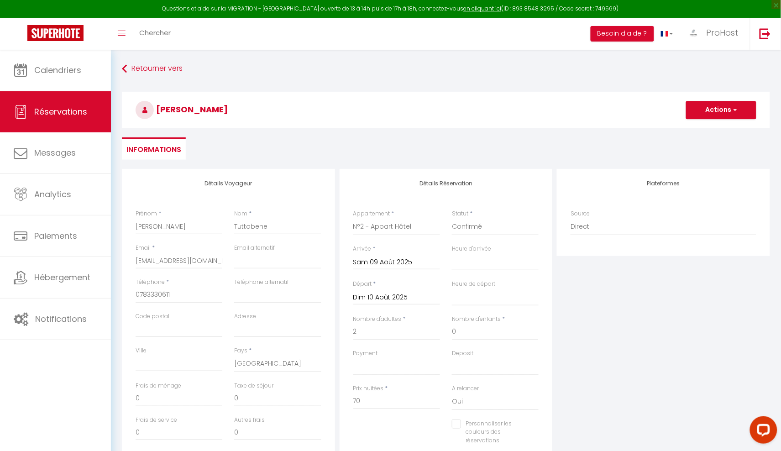
scroll to position [0, 0]
click at [715, 107] on button "Actions" at bounding box center [721, 110] width 70 height 18
click at [698, 129] on link "Enregistrer" at bounding box center [712, 130] width 72 height 12
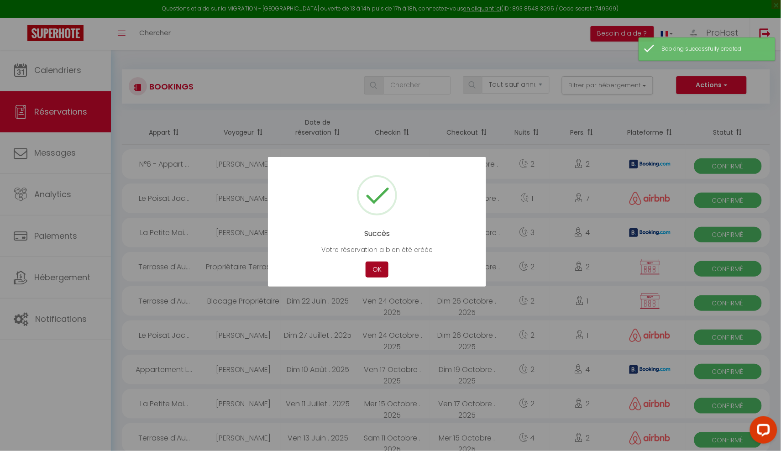
click at [381, 272] on button "OK" at bounding box center [376, 269] width 23 height 16
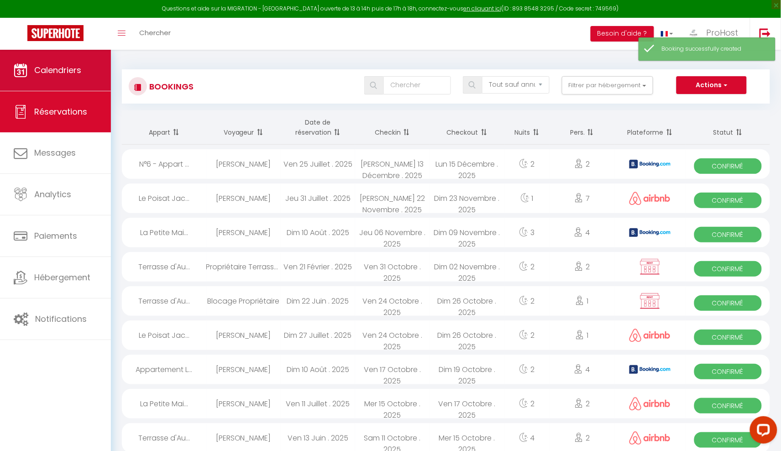
click at [63, 73] on span "Calendriers" at bounding box center [57, 69] width 47 height 11
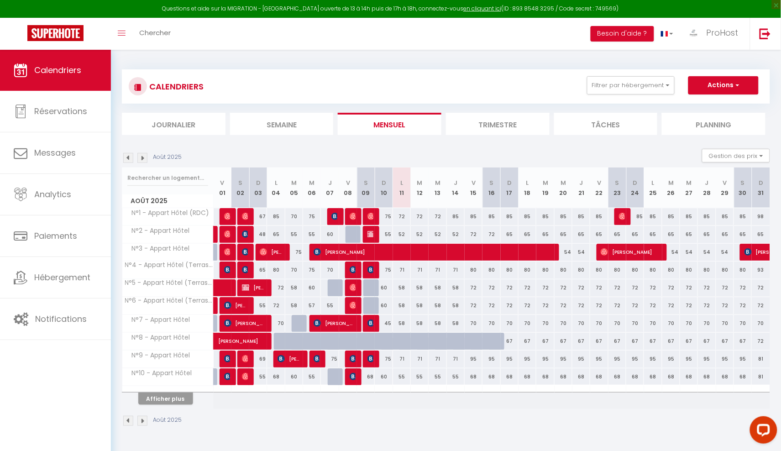
click at [371, 233] on img at bounding box center [370, 233] width 7 height 7
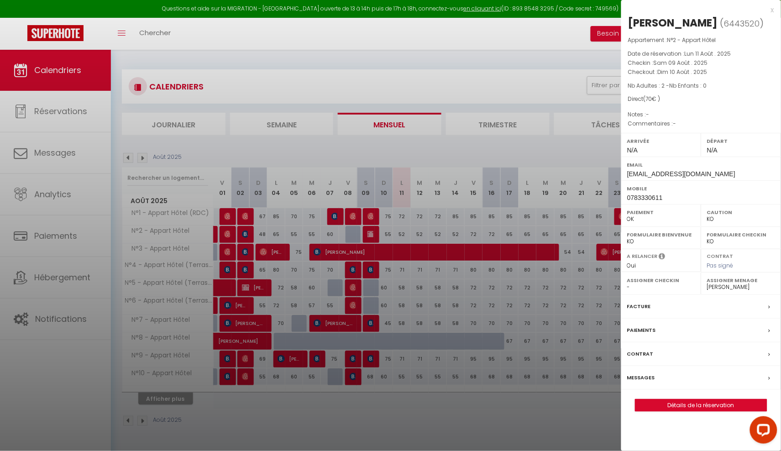
click at [649, 411] on link "Détails de la réservation" at bounding box center [700, 405] width 131 height 12
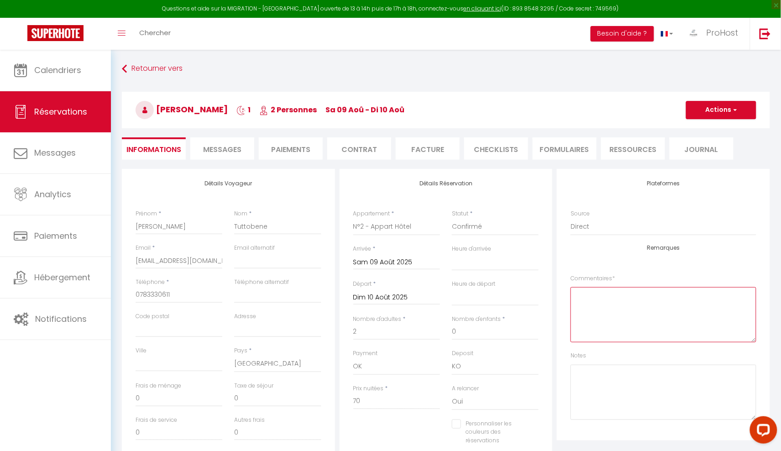
click at [636, 326] on textarea at bounding box center [663, 314] width 186 height 55
drag, startPoint x: 601, startPoint y: 302, endPoint x: 621, endPoint y: 340, distance: 43.5
click at [601, 302] on textarea "Paiement Par Stripe le Vendredi 15/08. PS : Relegement" at bounding box center [663, 314] width 186 height 55
click at [677, 311] on textarea "Paiement Par Stripe le Vendredi 15/08. PS : Relogement" at bounding box center [663, 314] width 186 height 55
click at [739, 105] on button "Actions" at bounding box center [721, 110] width 70 height 18
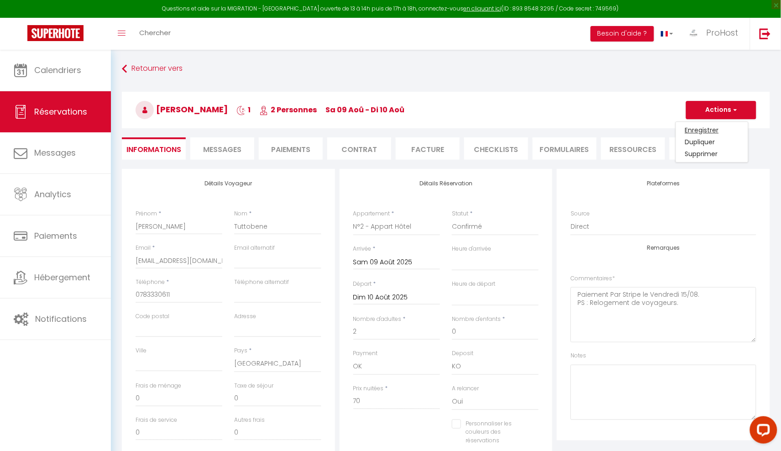
click at [716, 125] on link "Enregistrer" at bounding box center [712, 130] width 72 height 12
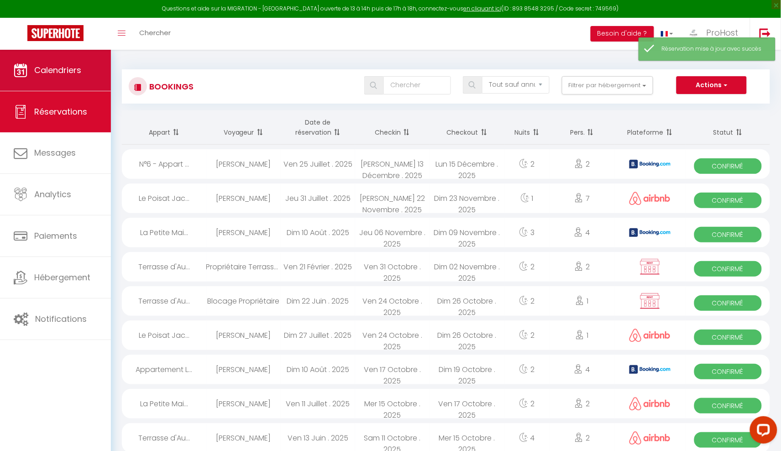
click at [84, 74] on link "Calendriers" at bounding box center [55, 70] width 111 height 41
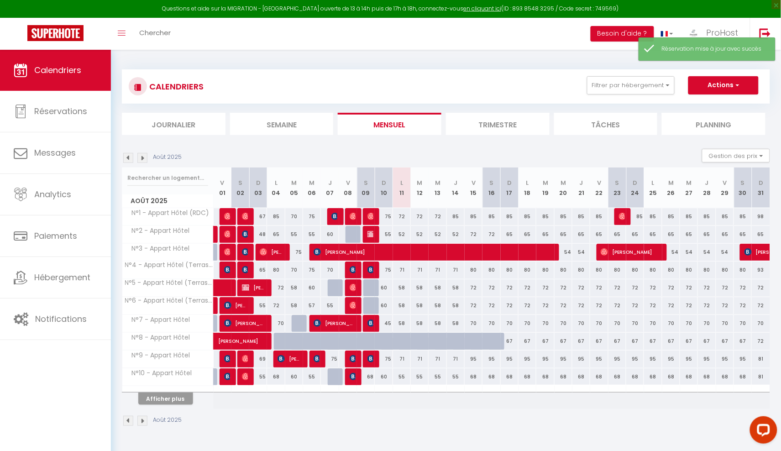
click at [722, 84] on button "Actions" at bounding box center [723, 85] width 70 height 18
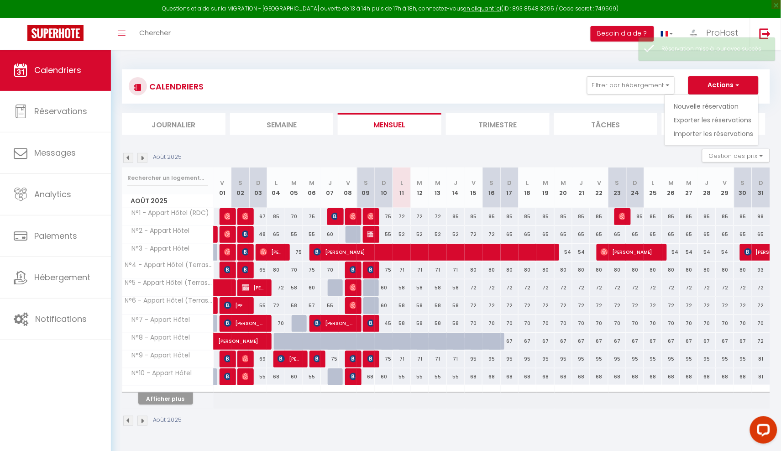
click at [717, 104] on link "Nouvelle réservation" at bounding box center [713, 106] width 79 height 14
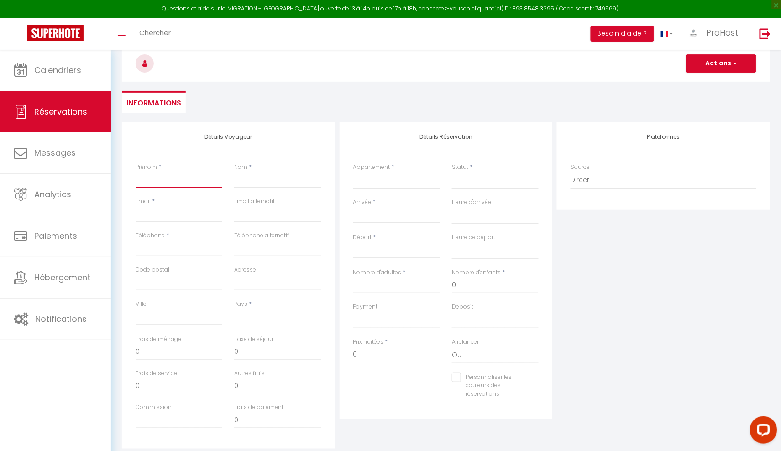
scroll to position [50, 0]
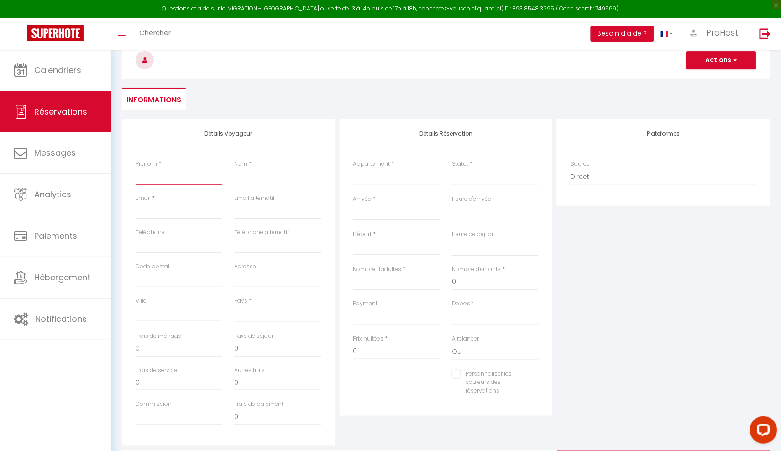
paste input "Christophe Tuttobene"
click at [188, 177] on input "Christophe Tuttobene" at bounding box center [179, 176] width 87 height 16
paste input "Tuttobene"
click at [288, 130] on h4 "Détails Voyageur" at bounding box center [229, 133] width 186 height 6
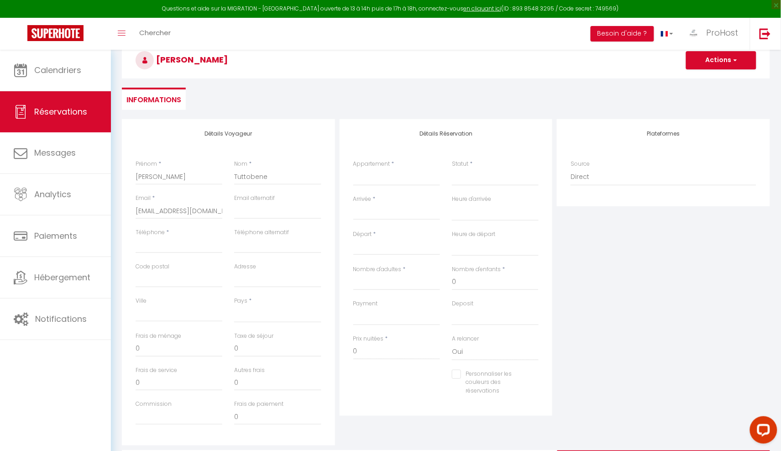
click at [193, 252] on div "Téléphone *" at bounding box center [179, 245] width 99 height 34
click at [193, 251] on div "Téléphone *" at bounding box center [179, 245] width 99 height 34
click at [333, 345] on div "Détails Voyageur Prénom * Christophe Nom * Tuttobene Email * contact@prohostcon…" at bounding box center [228, 282] width 213 height 326
click at [369, 350] on input "0" at bounding box center [396, 351] width 87 height 16
click at [402, 412] on div "Détails Réservation Appartement * Le Studio de la Madeleine Gîte St Loup Terras…" at bounding box center [445, 267] width 213 height 297
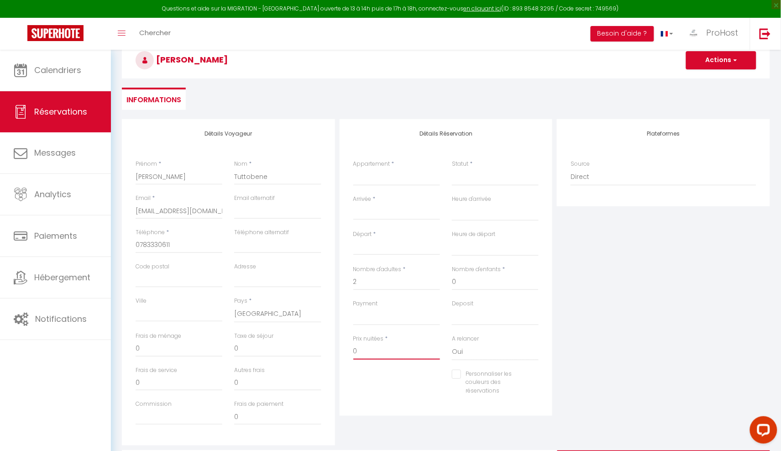
click at [406, 348] on input "0" at bounding box center [396, 351] width 87 height 16
click at [643, 318] on div "Plateformes Source Direct Airbnb.com Booking.com Chalet montagne Expedia Gite d…" at bounding box center [663, 282] width 218 height 326
click at [373, 211] on input "Arrivée" at bounding box center [396, 213] width 87 height 12
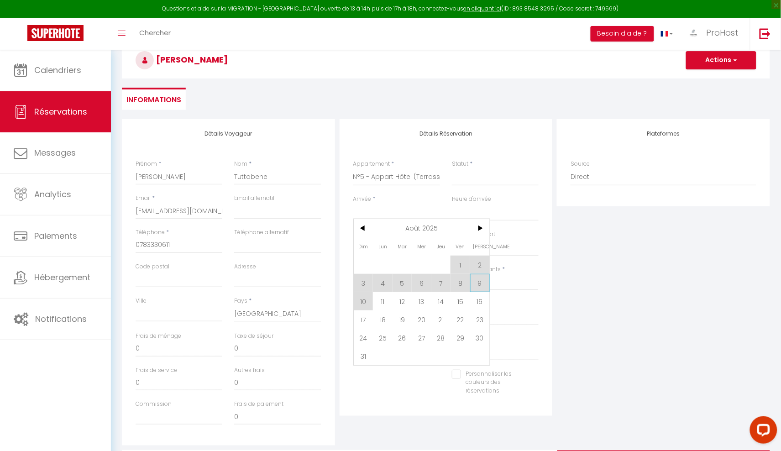
click at [479, 284] on span "9" at bounding box center [480, 283] width 20 height 18
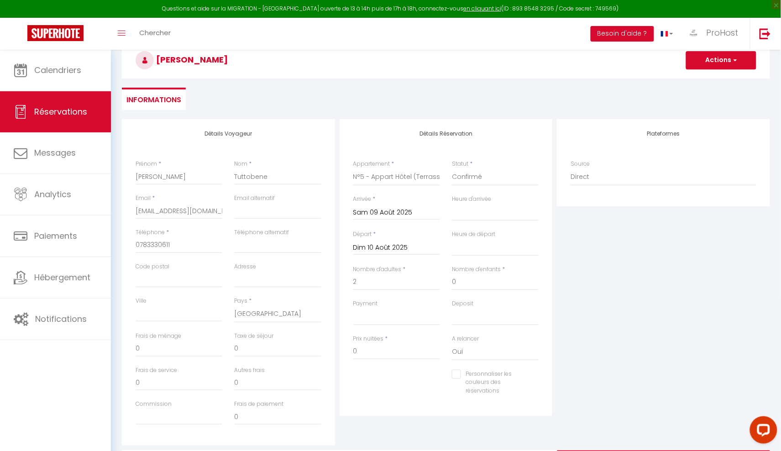
click at [583, 270] on div "Plateformes Source Direct Airbnb.com Booking.com Chalet montagne Expedia Gite d…" at bounding box center [663, 282] width 218 height 326
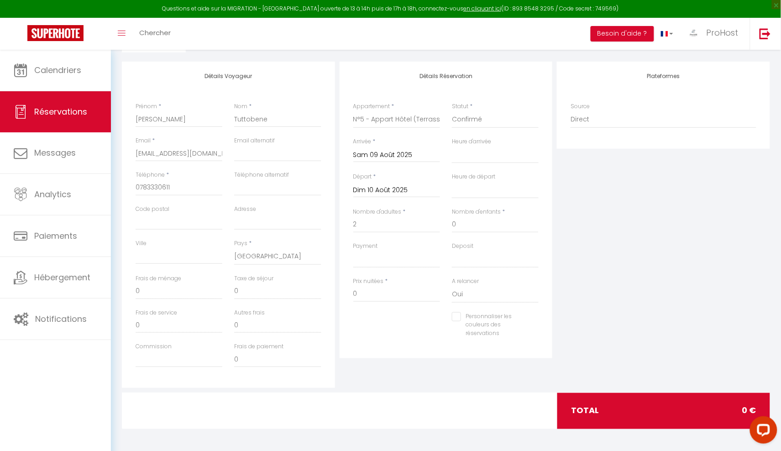
scroll to position [105, 0]
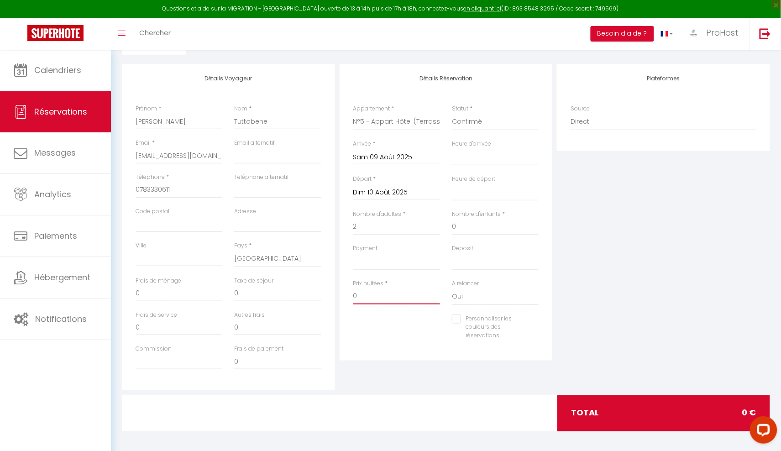
click at [379, 298] on input "0" at bounding box center [396, 296] width 87 height 16
click at [604, 255] on div "Plateformes Source Direct Airbnb.com Booking.com Chalet montagne Expedia Gite d…" at bounding box center [663, 227] width 218 height 326
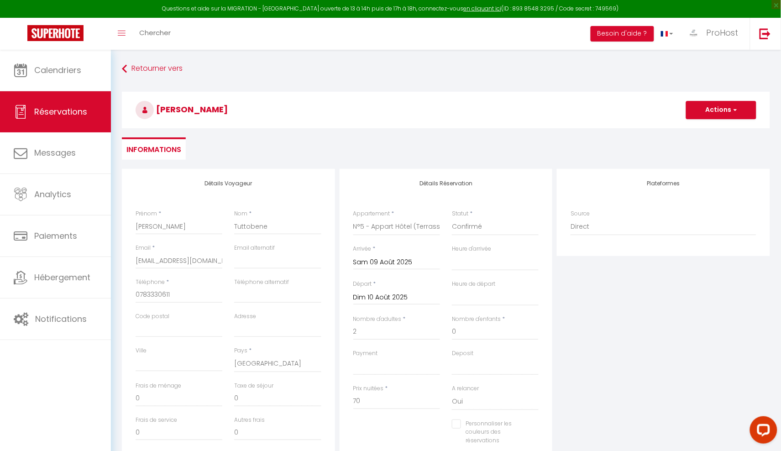
scroll to position [0, 0]
click at [732, 108] on span "button" at bounding box center [733, 110] width 5 height 8
click at [708, 132] on link "Enregistrer" at bounding box center [712, 130] width 72 height 12
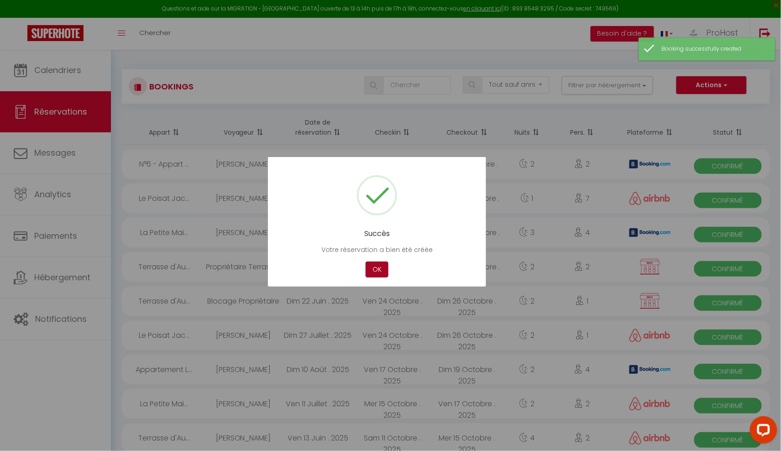
click at [375, 273] on button "OK" at bounding box center [376, 269] width 23 height 16
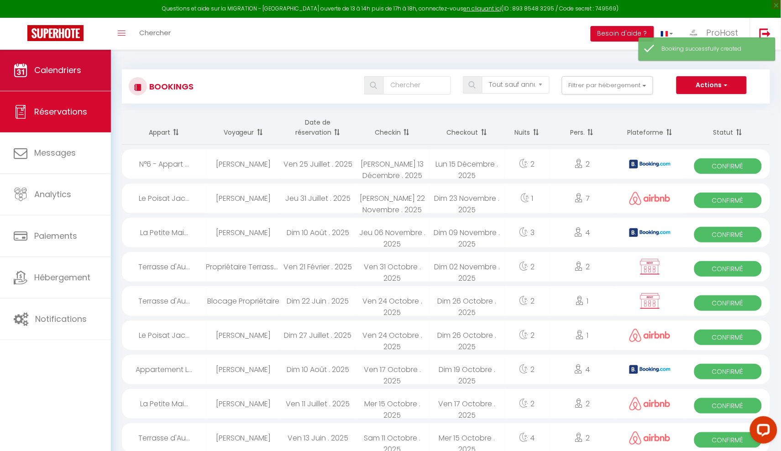
click at [29, 68] on link "Calendriers" at bounding box center [55, 70] width 111 height 41
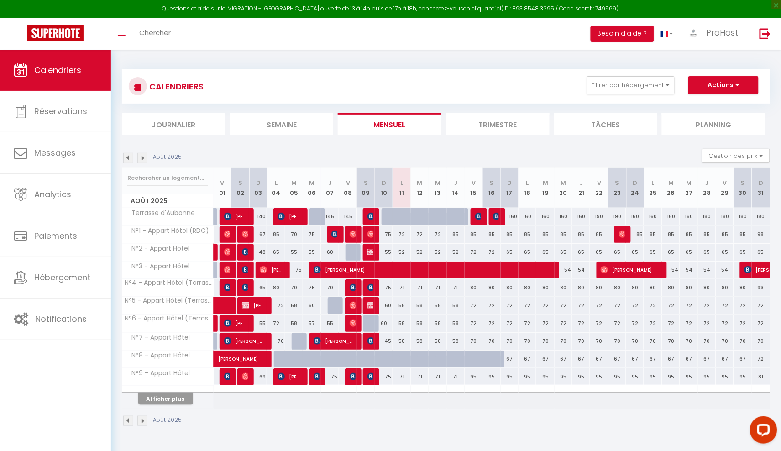
click at [370, 324] on div at bounding box center [372, 323] width 18 height 17
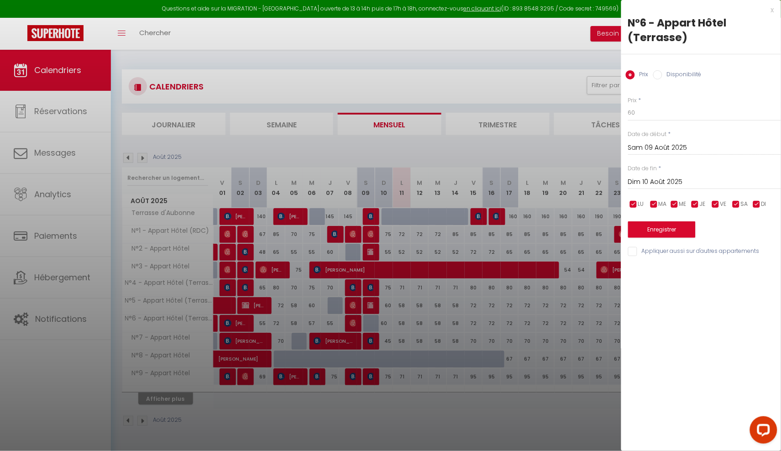
click at [547, 79] on div at bounding box center [390, 225] width 781 height 451
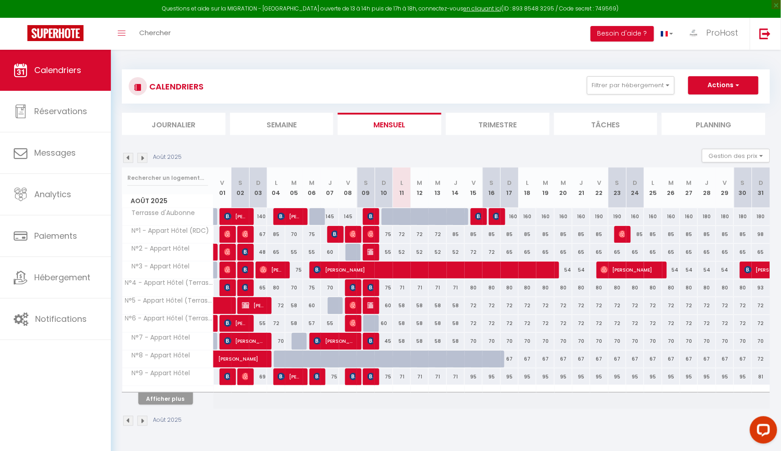
click at [737, 81] on span "button" at bounding box center [735, 84] width 5 height 9
click at [713, 104] on link "Nouvelle réservation" at bounding box center [713, 106] width 79 height 14
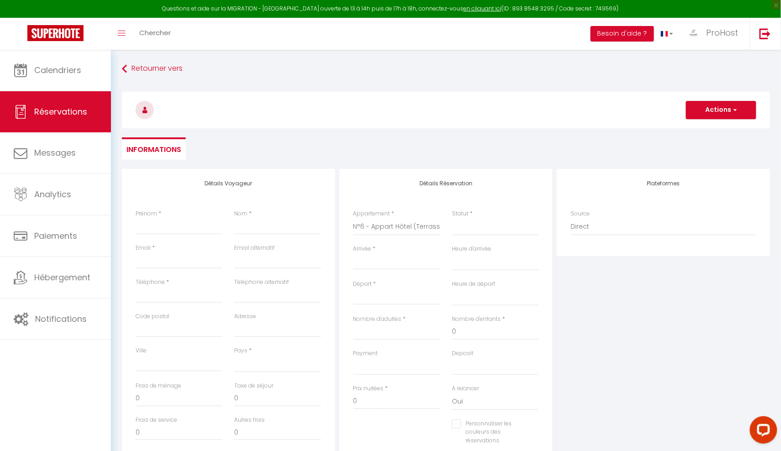
click at [400, 260] on input "Arrivée" at bounding box center [396, 262] width 87 height 12
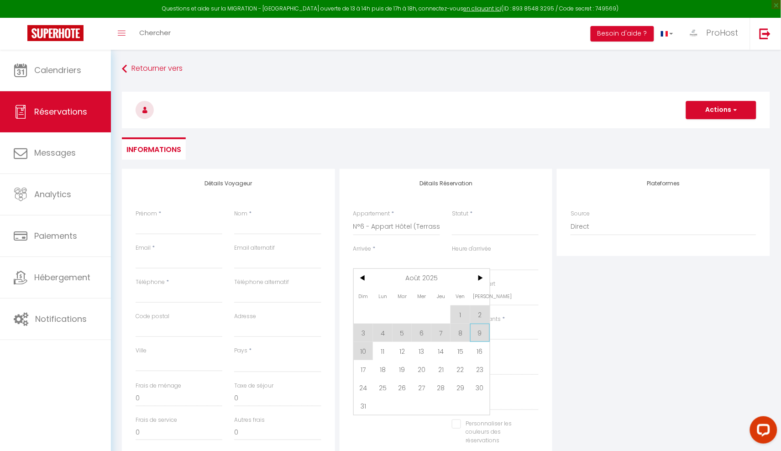
click at [476, 332] on span "9" at bounding box center [480, 332] width 20 height 18
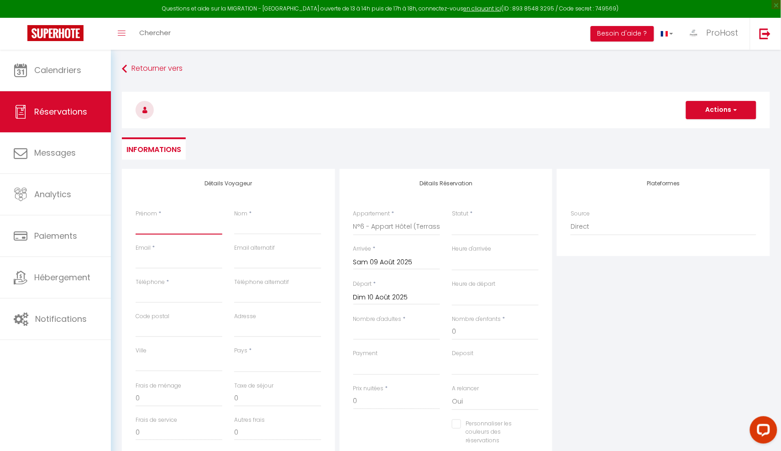
paste input "Tuttobene"
click at [160, 226] on input "Tuttobene" at bounding box center [179, 226] width 87 height 16
paste input "Tuttobene"
click at [196, 223] on input "Tuttobene" at bounding box center [179, 226] width 87 height 16
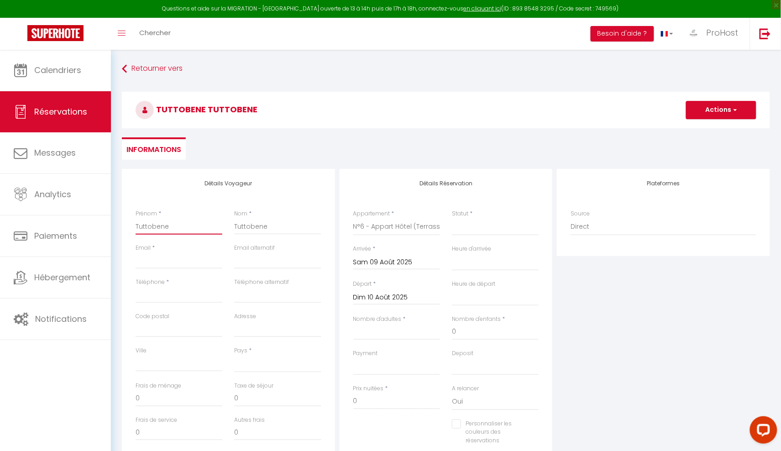
click at [196, 223] on input "Tuttobene" at bounding box center [179, 226] width 87 height 16
click at [166, 220] on input "Christophe" at bounding box center [179, 226] width 87 height 16
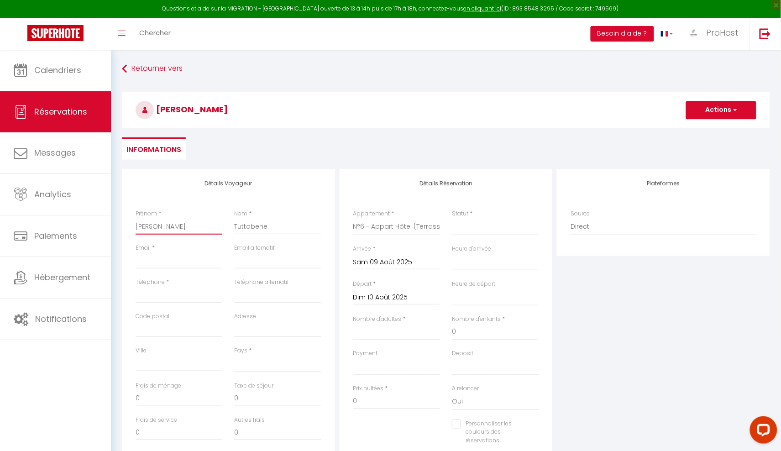
paste input "text"
click at [348, 120] on h3 "Christophe Tuttobene" at bounding box center [446, 110] width 648 height 37
click at [330, 120] on h3 "Christophe Tuttobene" at bounding box center [446, 110] width 648 height 37
click at [167, 244] on div "Email *" at bounding box center [179, 256] width 87 height 25
click at [323, 172] on div "Détails Voyageur Prénom * Christophe Nom * Tuttobene Email * contact@prohostcon…" at bounding box center [228, 332] width 213 height 326
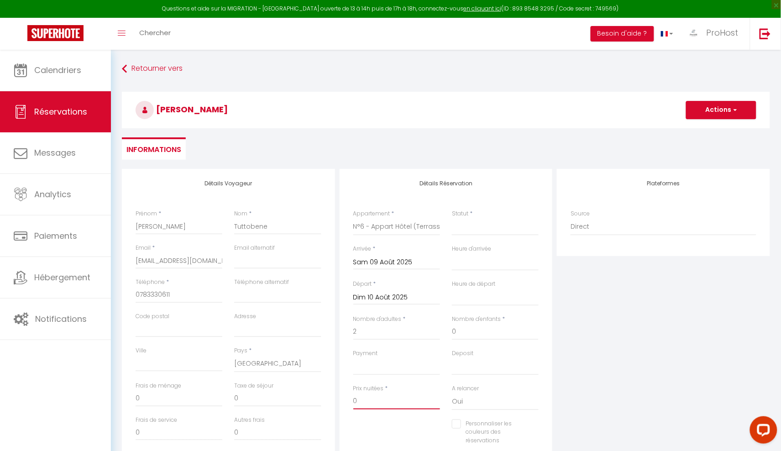
click at [355, 400] on input "0" at bounding box center [396, 401] width 87 height 16
click at [625, 321] on div "Plateformes Source Direct Airbnb.com Booking.com Chalet montagne Expedia Gite d…" at bounding box center [663, 332] width 218 height 326
click at [739, 106] on button "Actions" at bounding box center [721, 110] width 70 height 18
click at [499, 214] on div "Statut * Confirmé Non Confirmé Annulé Annulé par le voyageur No Show Request" at bounding box center [495, 222] width 87 height 26
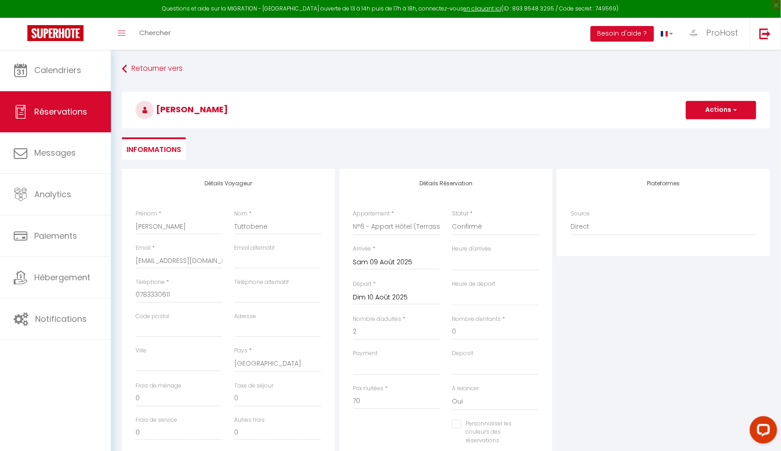
click at [719, 114] on button "Actions" at bounding box center [721, 110] width 70 height 18
click at [698, 126] on link "Enregistrer" at bounding box center [712, 130] width 72 height 12
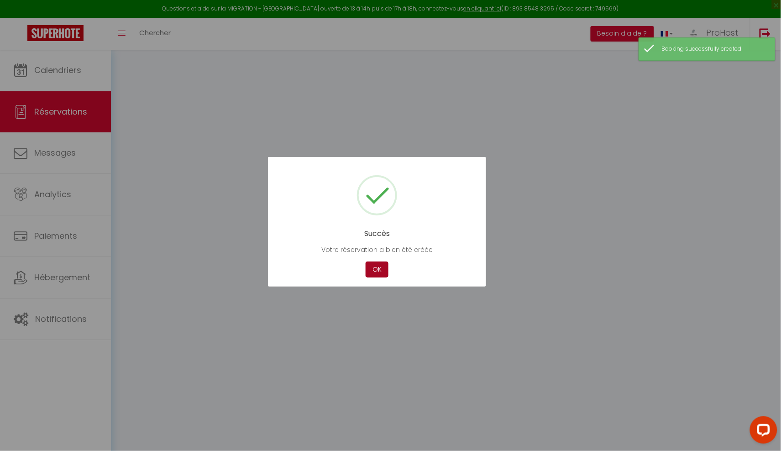
click at [376, 267] on button "OK" at bounding box center [376, 269] width 23 height 16
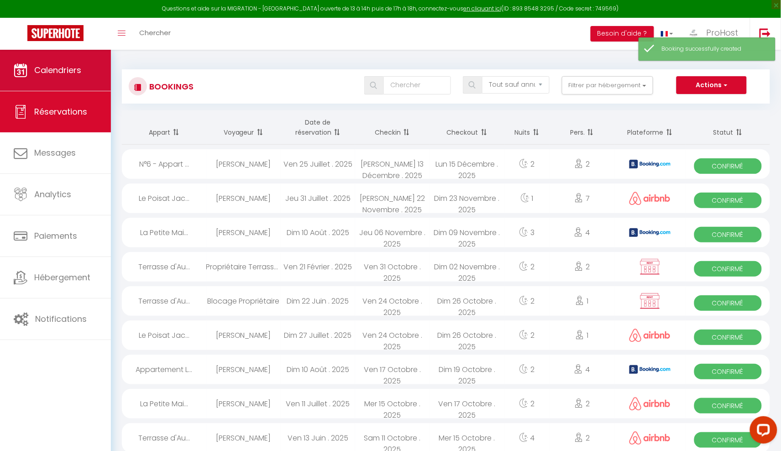
click at [71, 78] on link "Calendriers" at bounding box center [55, 70] width 111 height 41
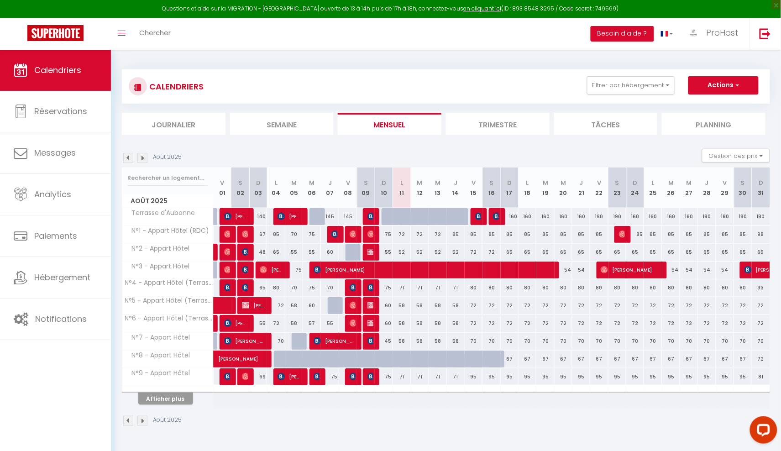
click at [179, 396] on button "Afficher plus" at bounding box center [165, 398] width 55 height 12
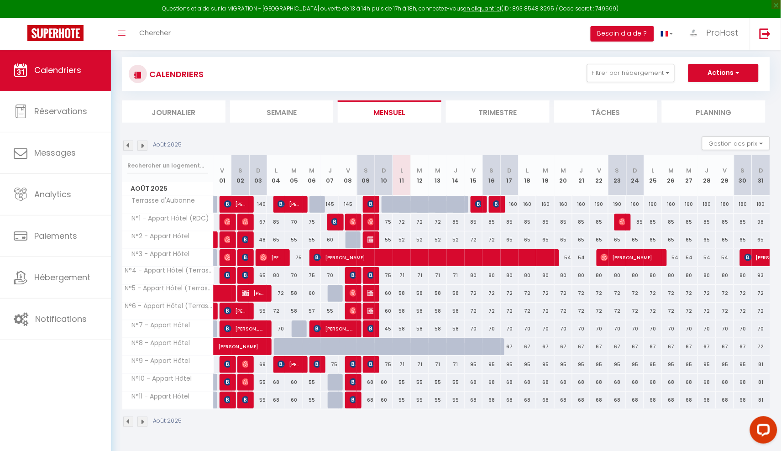
scroll to position [16, 0]
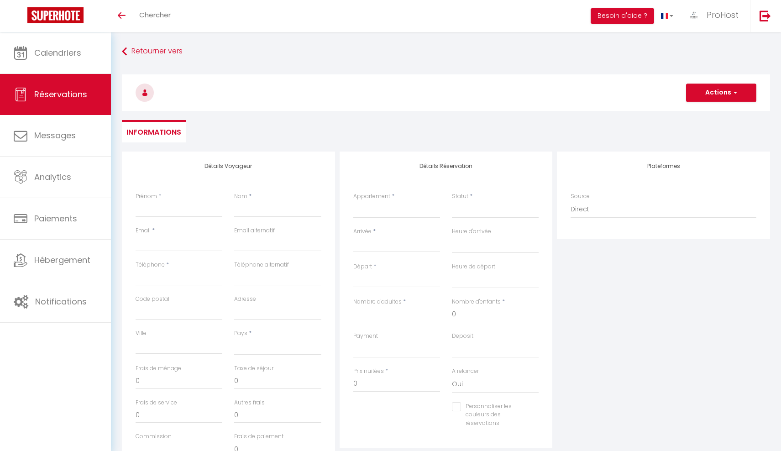
select select
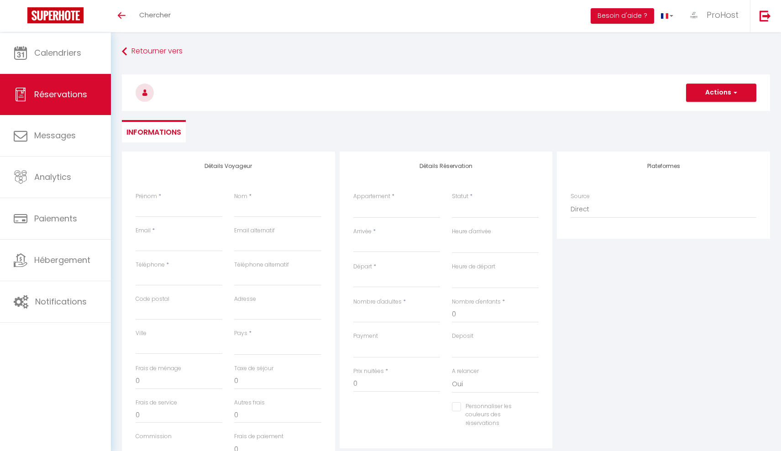
select select
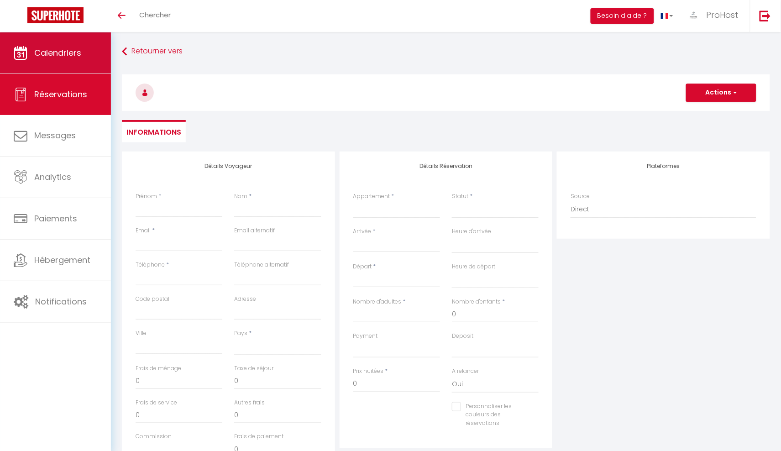
click at [68, 59] on link "Calendriers" at bounding box center [55, 52] width 111 height 41
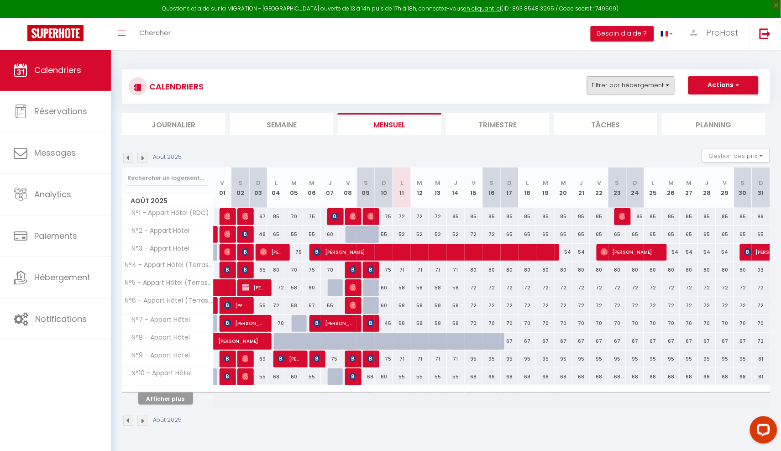
click at [635, 86] on button "Filtrer par hébergement" at bounding box center [631, 85] width 88 height 18
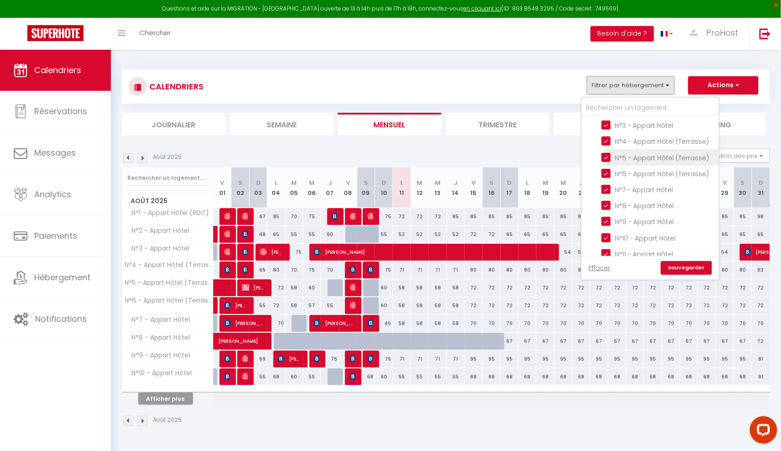
scroll to position [231, 0]
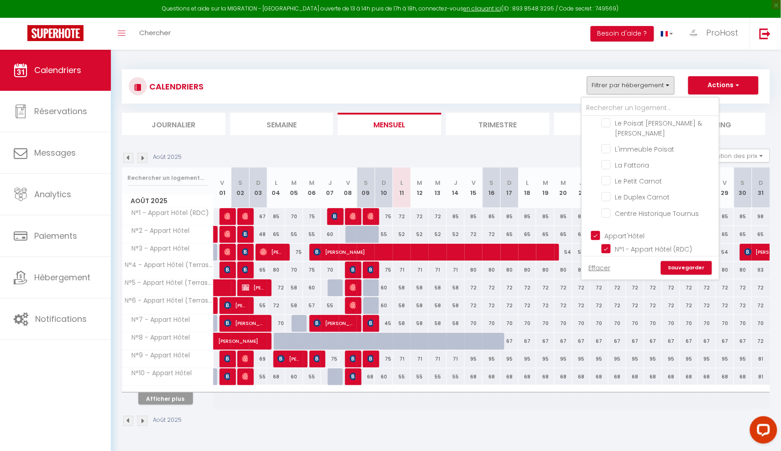
click at [592, 230] on input "Appart'Hôtel" at bounding box center [659, 234] width 137 height 9
checkbox input "false"
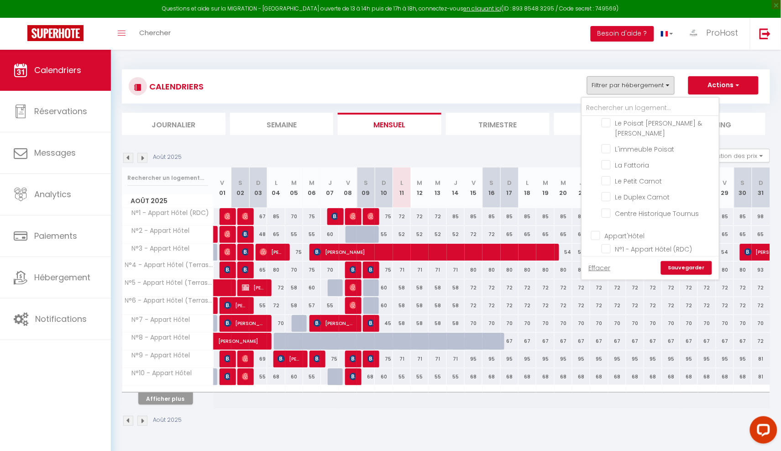
checkbox input "false"
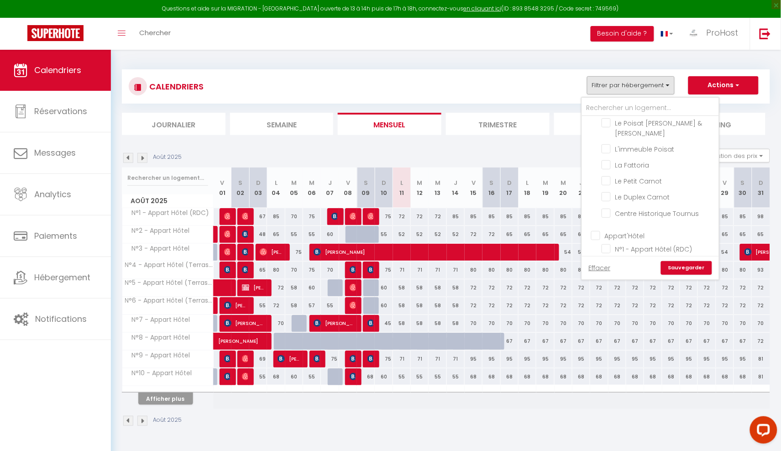
checkbox input "false"
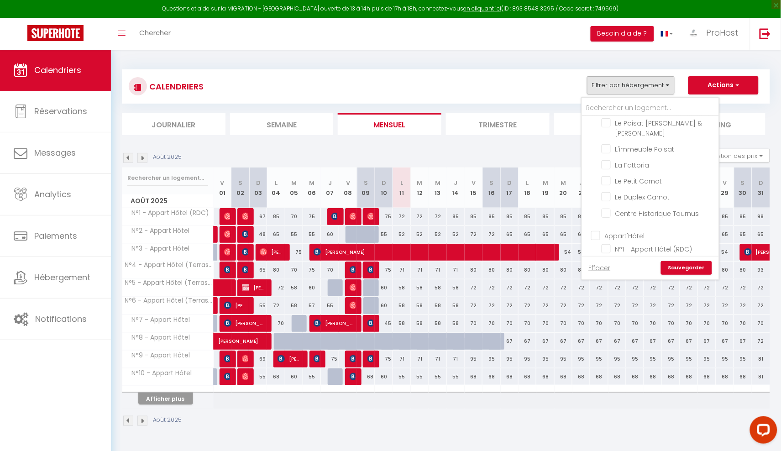
checkbox input "false"
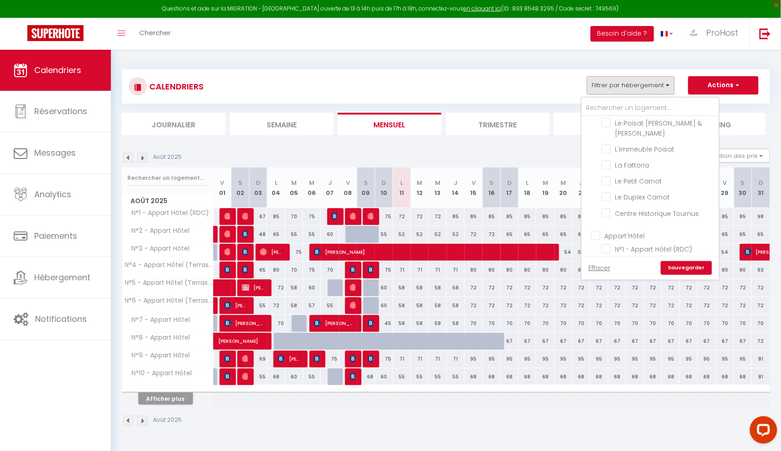
checkbox input "false"
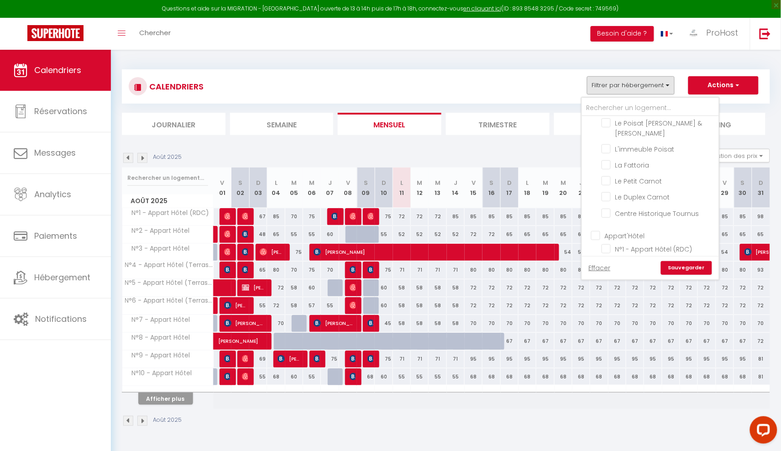
checkbox input "false"
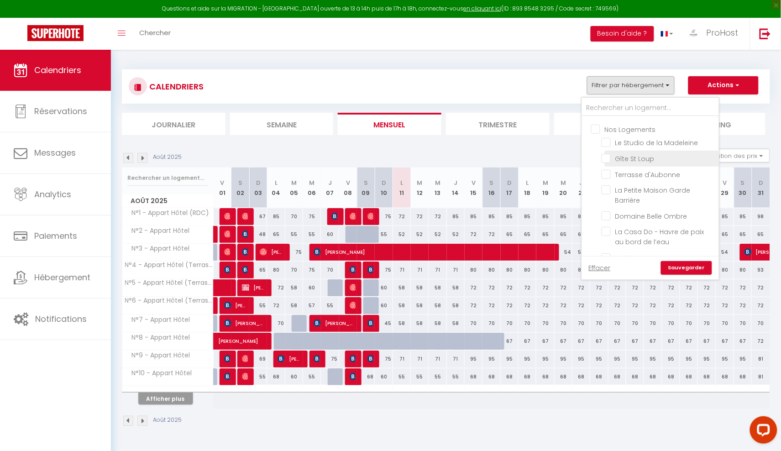
scroll to position [32, 0]
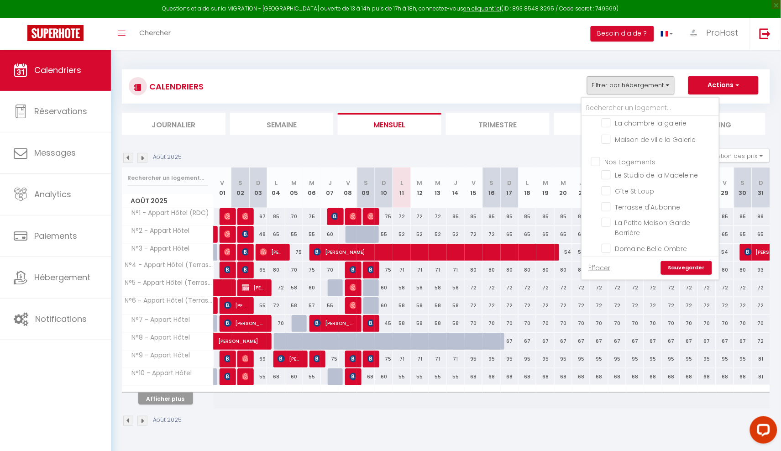
click at [601, 167] on ul "Nos Logements Le Studio de la Madeleine Gîte St Loup Terrasse d'Aubonne La Peti…" at bounding box center [650, 288] width 137 height 273
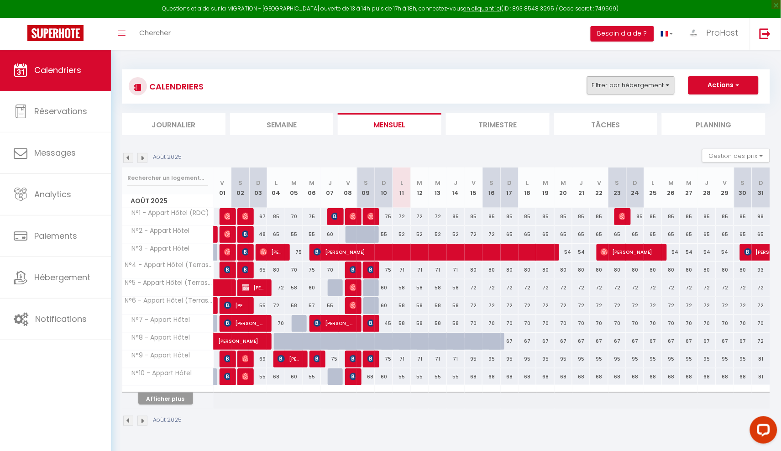
click at [641, 89] on button "Filtrer par hébergement" at bounding box center [631, 85] width 88 height 18
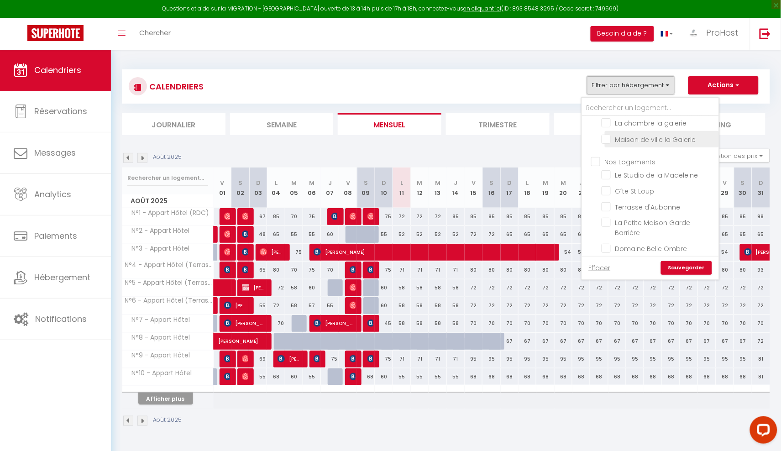
scroll to position [32, 0]
click at [601, 159] on input "Nos Logements" at bounding box center [659, 160] width 137 height 9
checkbox input "true"
checkbox input "false"
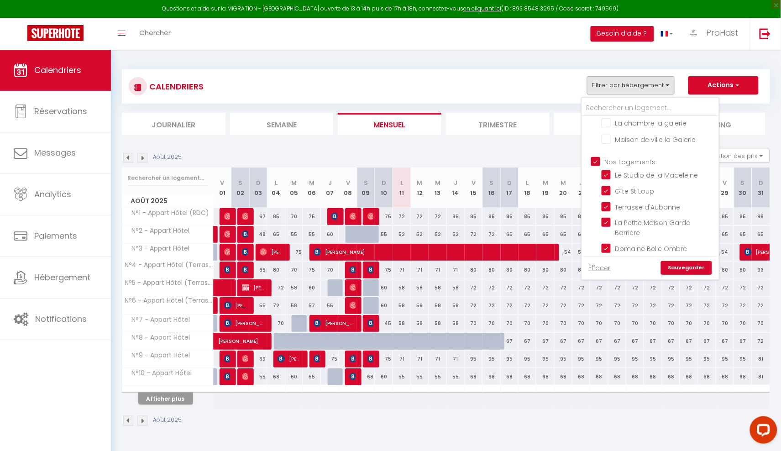
checkbox input "false"
checkbox input "true"
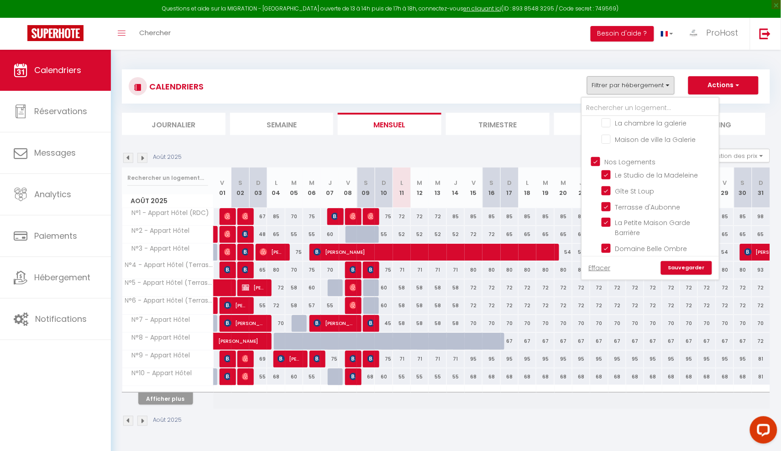
checkbox input "true"
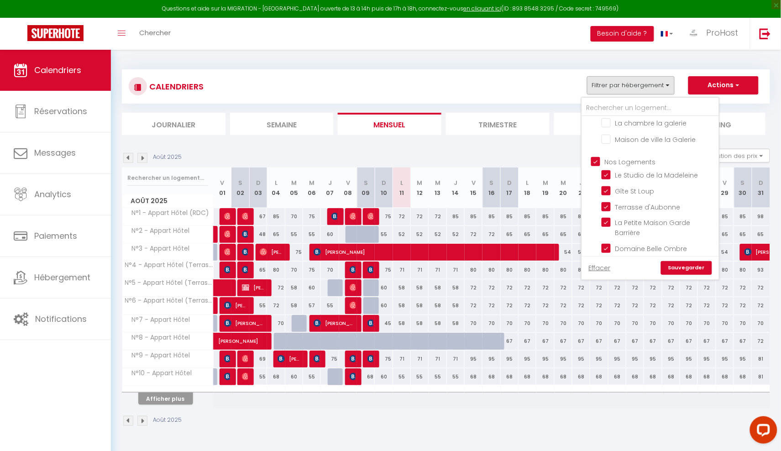
checkbox input "true"
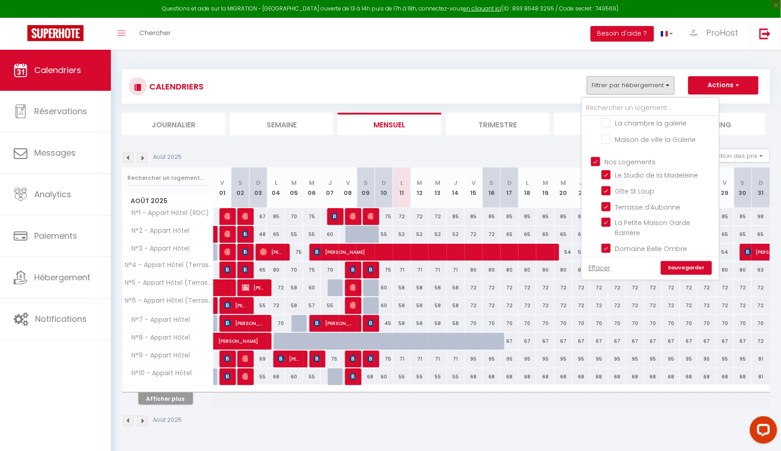
click at [684, 272] on link "Sauvegarder" at bounding box center [686, 268] width 51 height 14
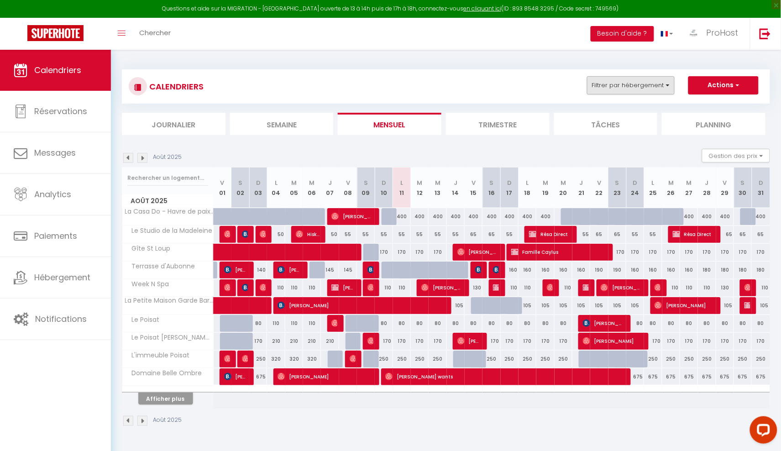
click at [618, 86] on button "Filtrer par hébergement" at bounding box center [631, 85] width 88 height 18
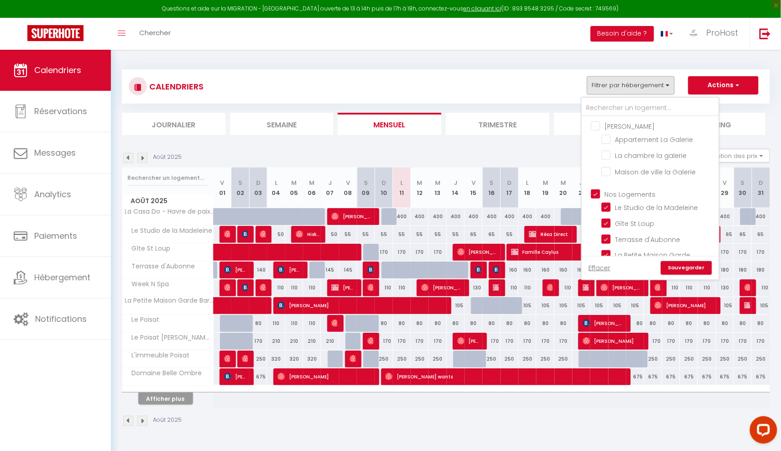
click at [610, 189] on input "Nos Logements" at bounding box center [659, 193] width 137 height 9
checkbox input "false"
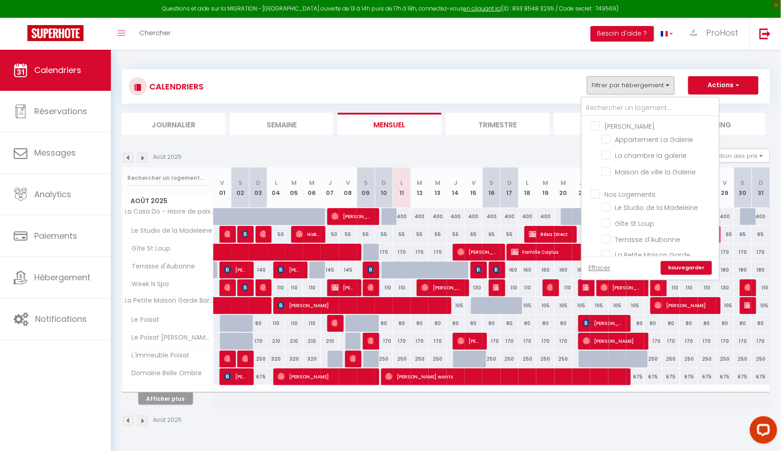
checkbox input "false"
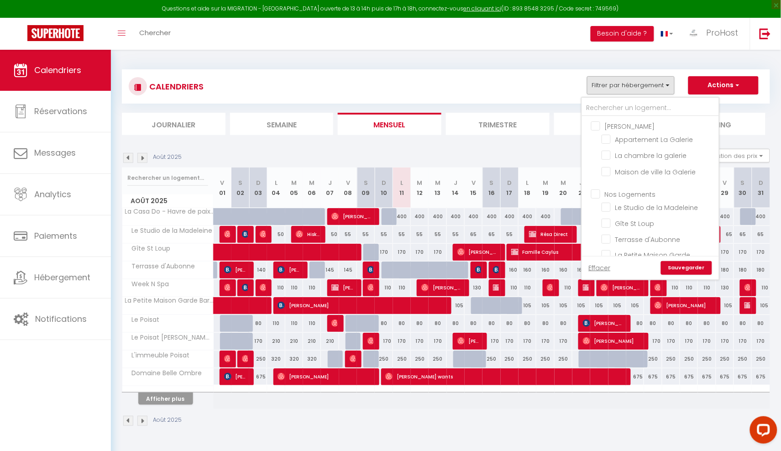
checkbox input "false"
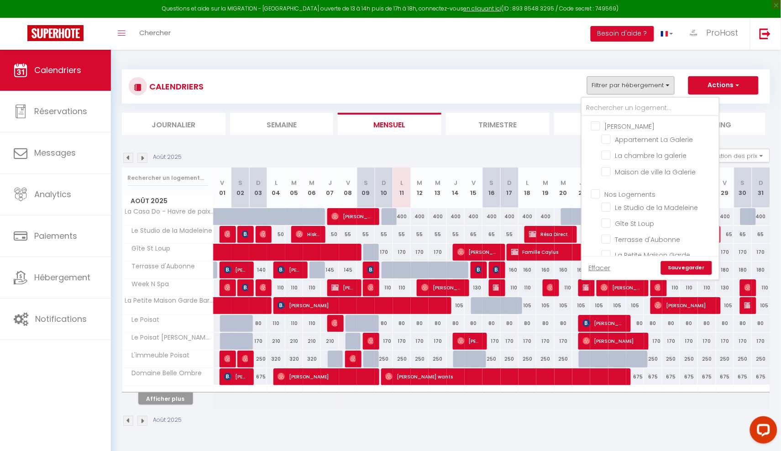
checkbox input "false"
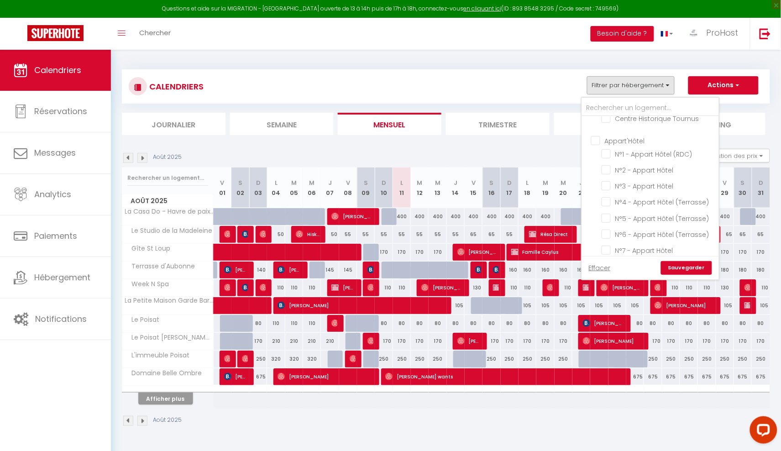
click at [629, 136] on input "Appart'Hôtel" at bounding box center [659, 140] width 137 height 9
checkbox input "true"
checkbox input "false"
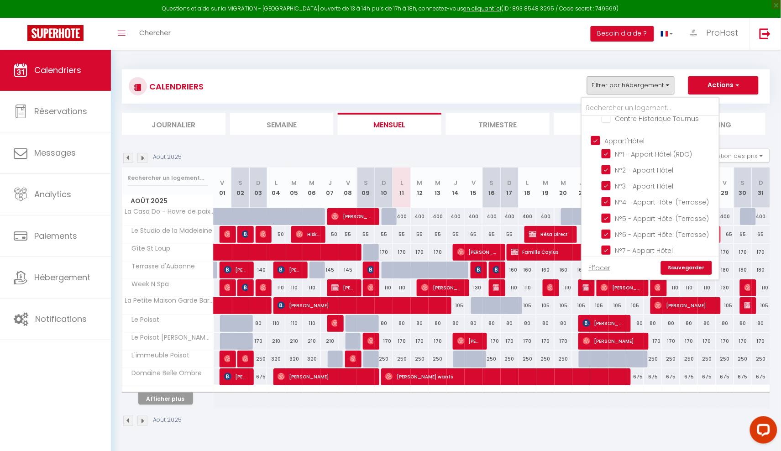
checkbox input "true"
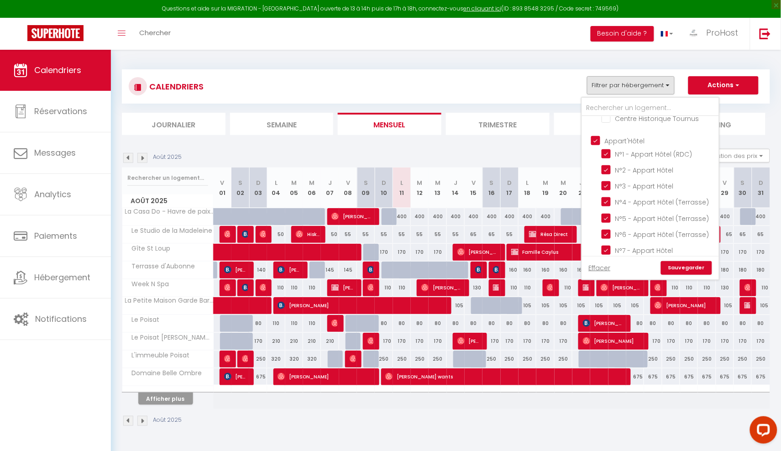
checkbox input "true"
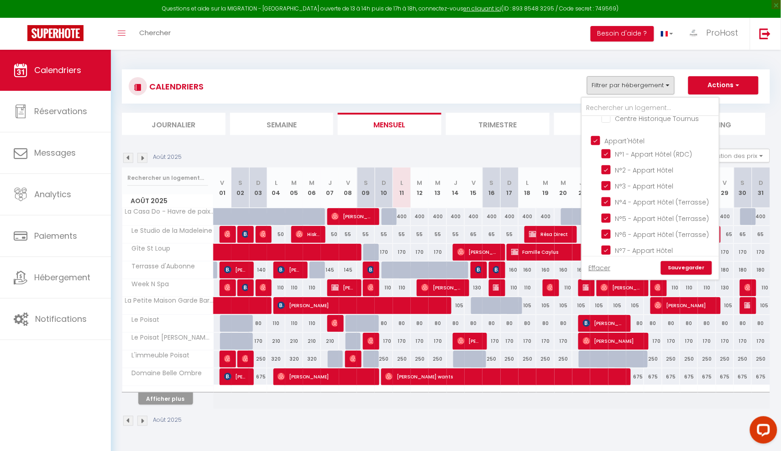
checkbox input "true"
click at [690, 270] on link "Sauvegarder" at bounding box center [686, 268] width 51 height 14
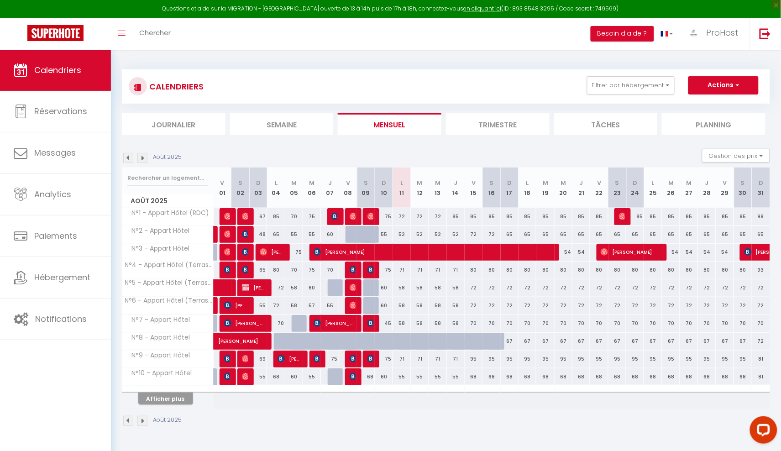
click at [655, 73] on div "CALENDRIERS Filtrer par hébergement Wilfrid Appartement La Galerie La chambre l…" at bounding box center [446, 86] width 648 height 34
click at [650, 87] on button "Filtrer par hébergement" at bounding box center [631, 85] width 88 height 18
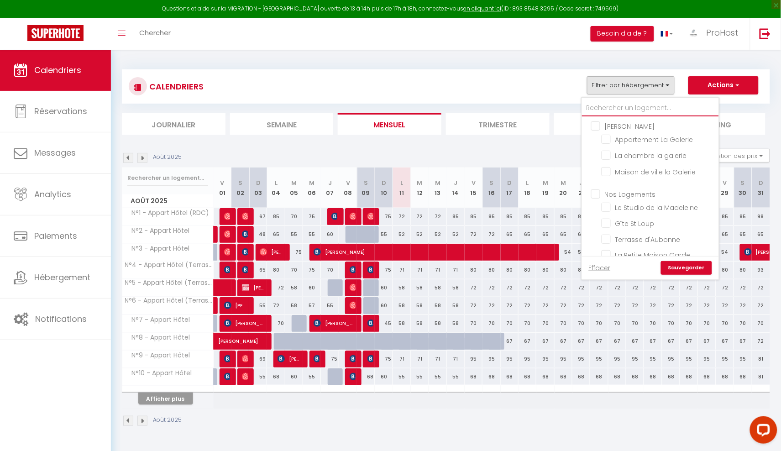
click at [637, 109] on input "text" at bounding box center [650, 108] width 137 height 16
type input "t"
checkbox input "false"
type input "te"
checkbox input "false"
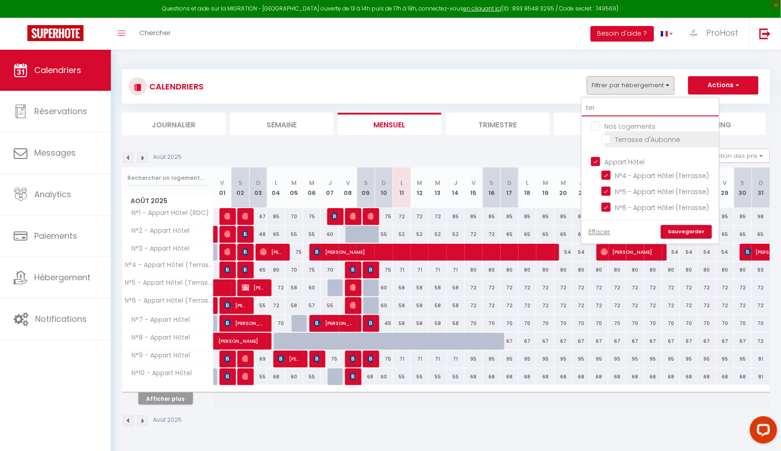
type input "ter"
click at [631, 139] on input "Terrasse d'Aubonne" at bounding box center [658, 138] width 114 height 9
checkbox input "true"
click at [707, 235] on link "Sauvegarder" at bounding box center [686, 232] width 51 height 14
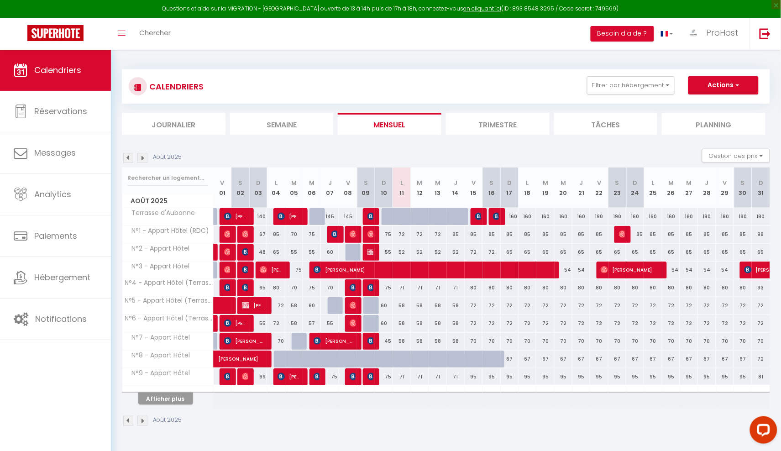
click at [371, 215] on img at bounding box center [370, 216] width 7 height 7
select select "OK"
select select "KO"
select select "0"
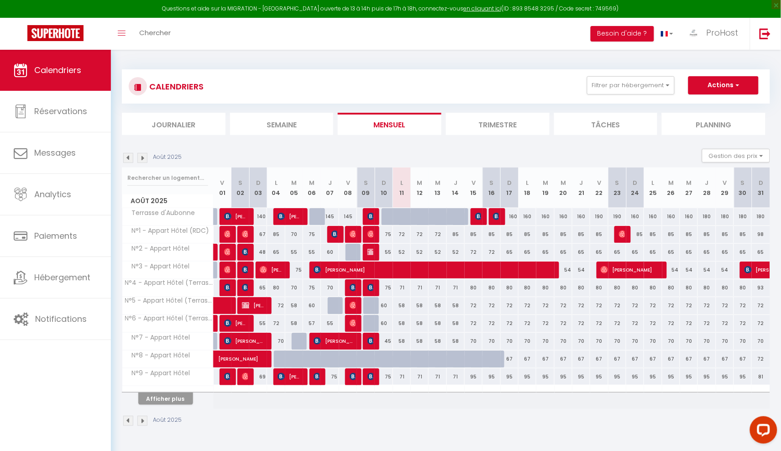
select select "1"
select select
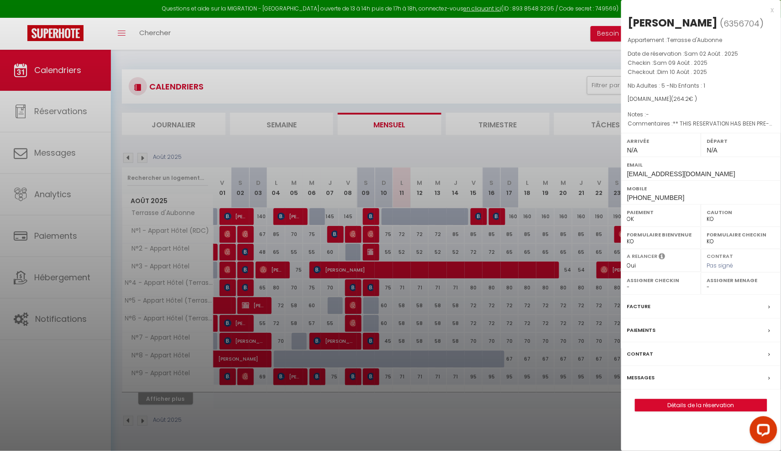
select select "42804"
drag, startPoint x: 751, startPoint y: 21, endPoint x: 626, endPoint y: 21, distance: 124.6
click at [626, 21] on div "Christophe Tuttobene ( 6356704 ) Appartement : Terrasse d'Aubonne Date de réser…" at bounding box center [701, 214] width 160 height 396
copy div "Christophe Tuttobene"
click at [483, 197] on div at bounding box center [390, 225] width 781 height 451
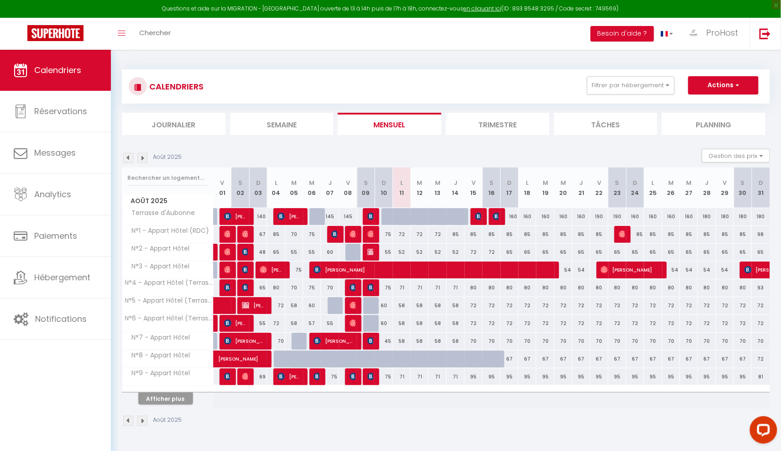
click at [372, 213] on img at bounding box center [370, 216] width 7 height 7
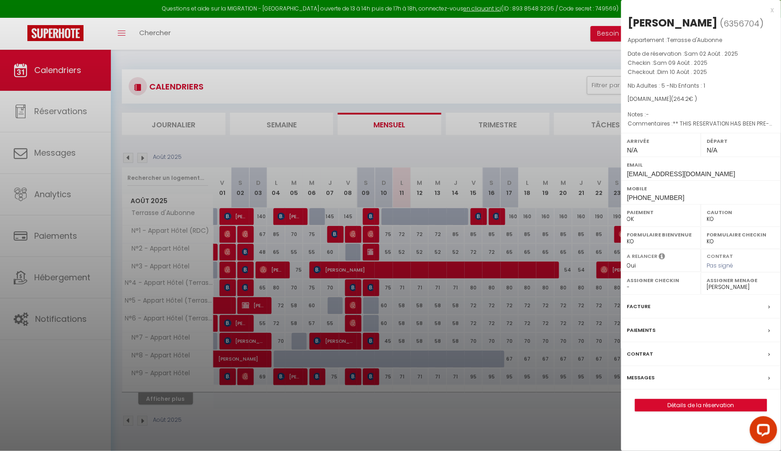
click at [650, 23] on div "Christophe Tuttobene" at bounding box center [673, 23] width 90 height 15
copy div "Christophe"
click at [521, 133] on div at bounding box center [390, 225] width 781 height 451
